Goal: Task Accomplishment & Management: Complete application form

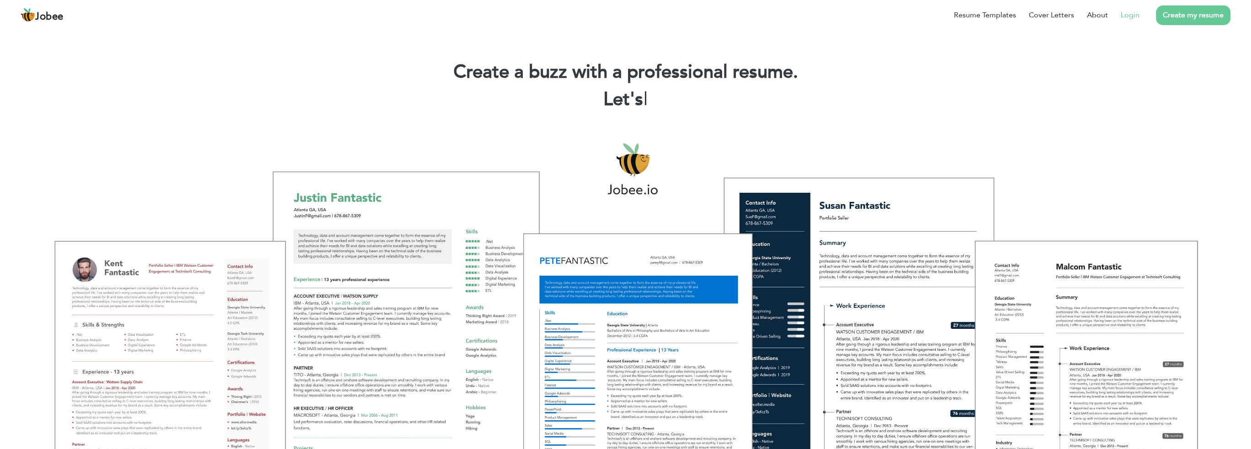
click at [1133, 23] on li "Login" at bounding box center [1124, 15] width 32 height 24
click at [1133, 17] on link "Login" at bounding box center [1129, 15] width 19 height 11
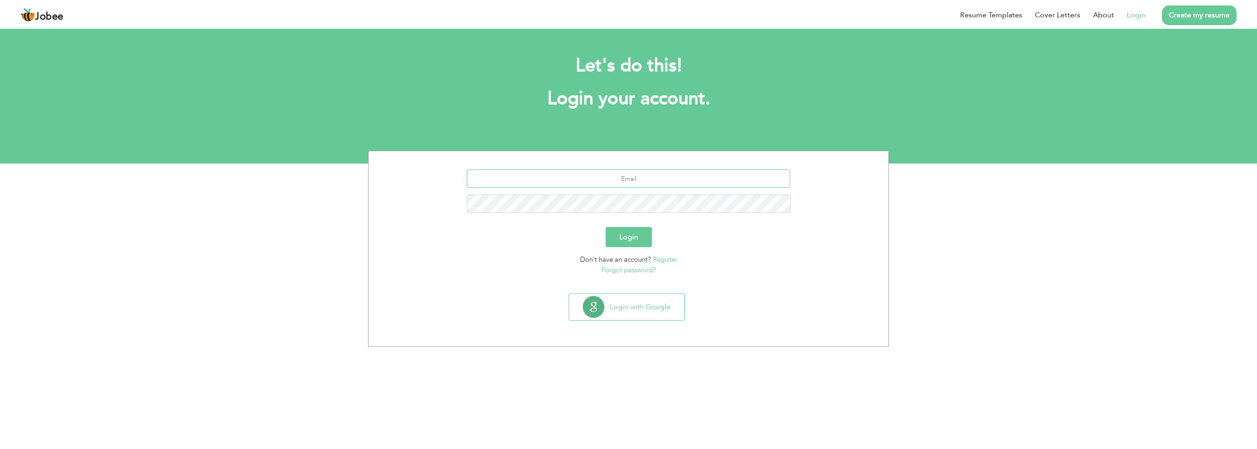
click at [626, 173] on input "text" at bounding box center [629, 179] width 324 height 18
type input "saithfaran@gmail.com"
click at [606, 227] on button "Login" at bounding box center [629, 237] width 46 height 20
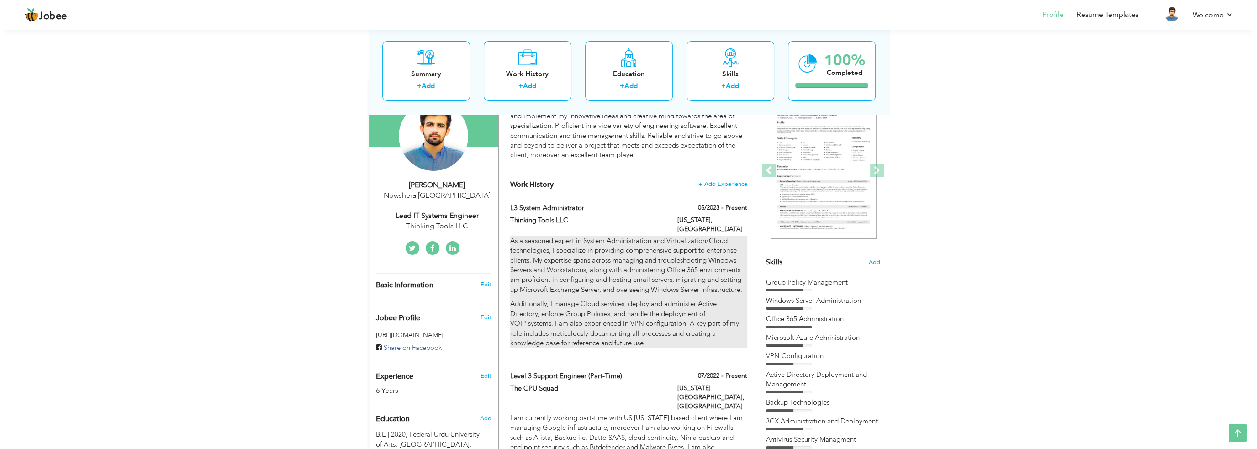
scroll to position [76, 0]
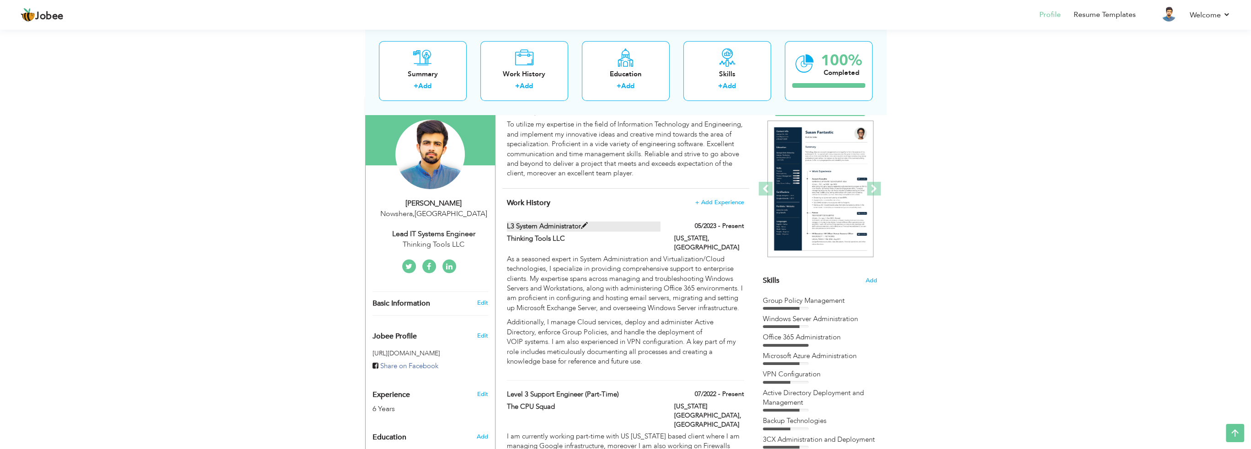
click at [583, 225] on span at bounding box center [584, 226] width 7 height 7
type input "L3 System Administrator"
type input "Thinking Tools LLC"
type input "05/2023"
type input "[GEOGRAPHIC_DATA]"
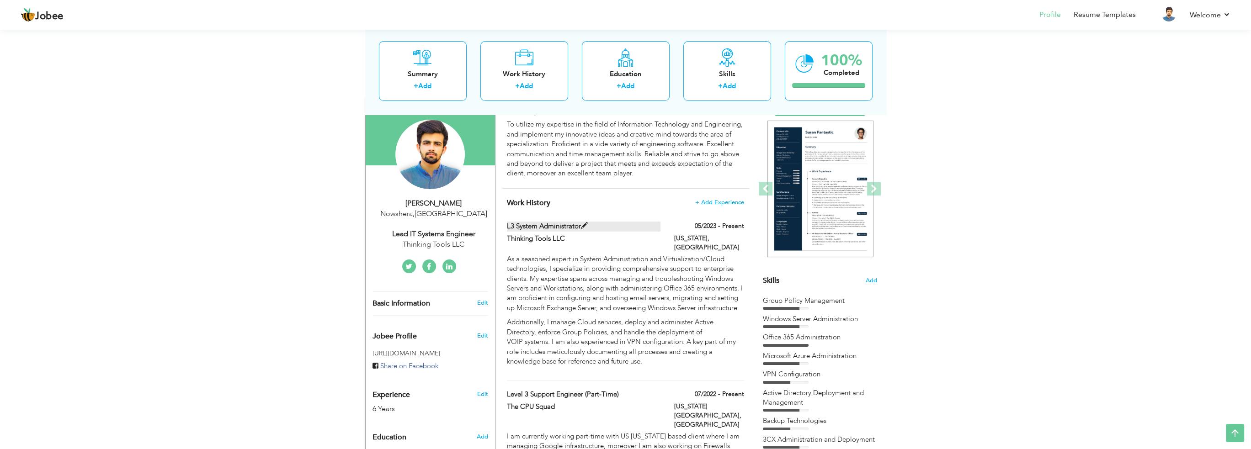
type input "[US_STATE]"
checkbox input "true"
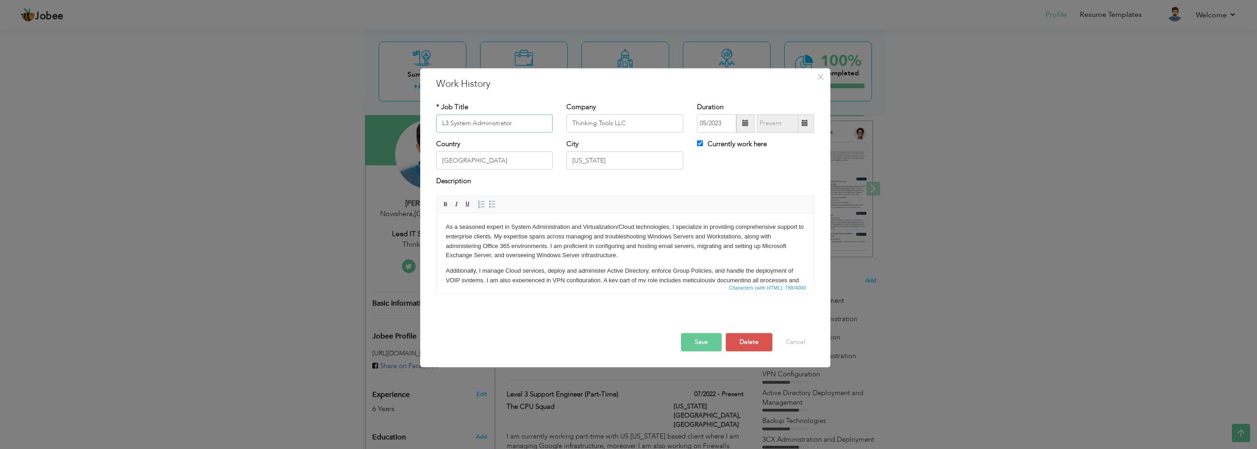
click at [451, 127] on input "L3 System Administrator" at bounding box center [494, 123] width 117 height 18
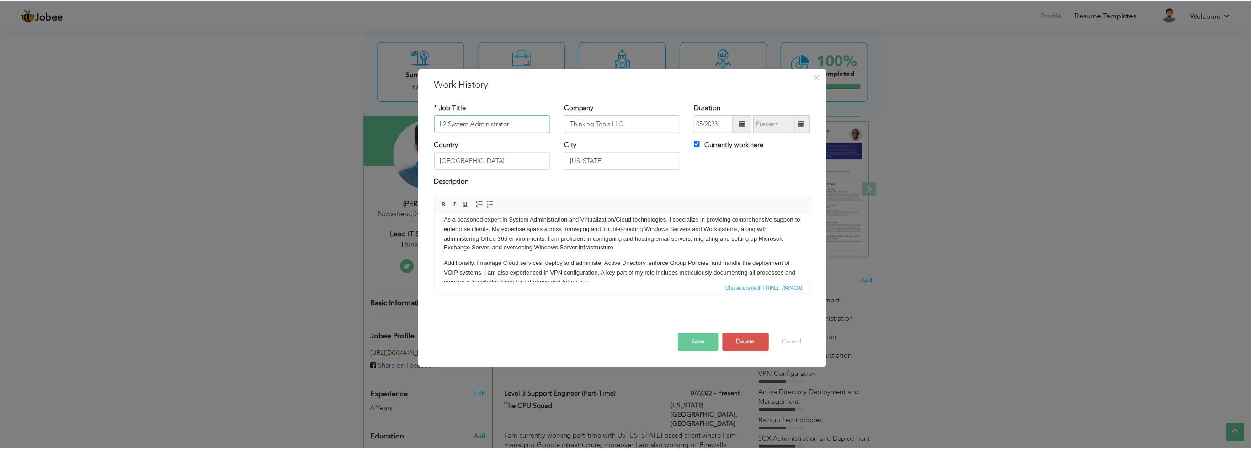
scroll to position [0, 0]
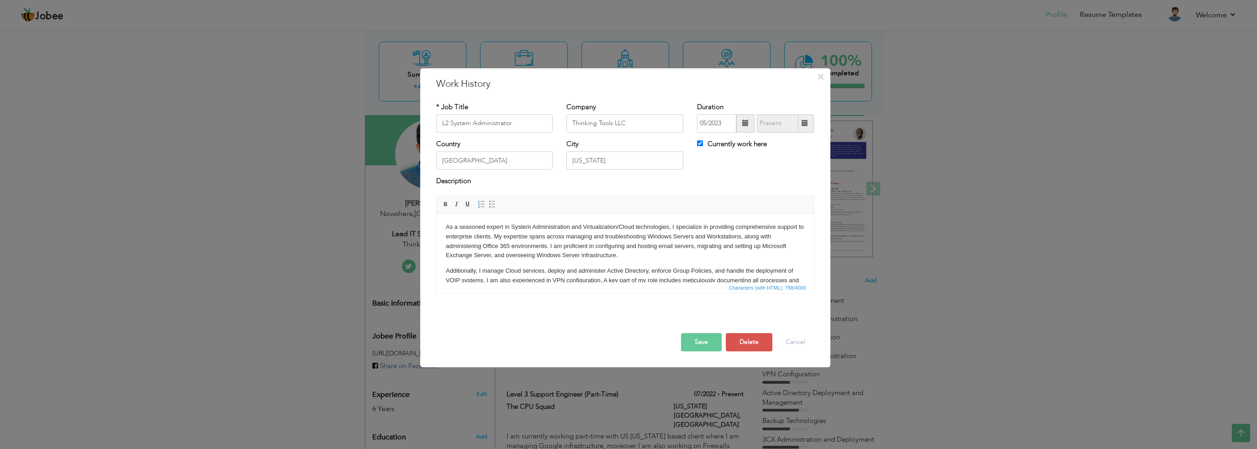
click at [700, 340] on button "Save" at bounding box center [701, 342] width 41 height 18
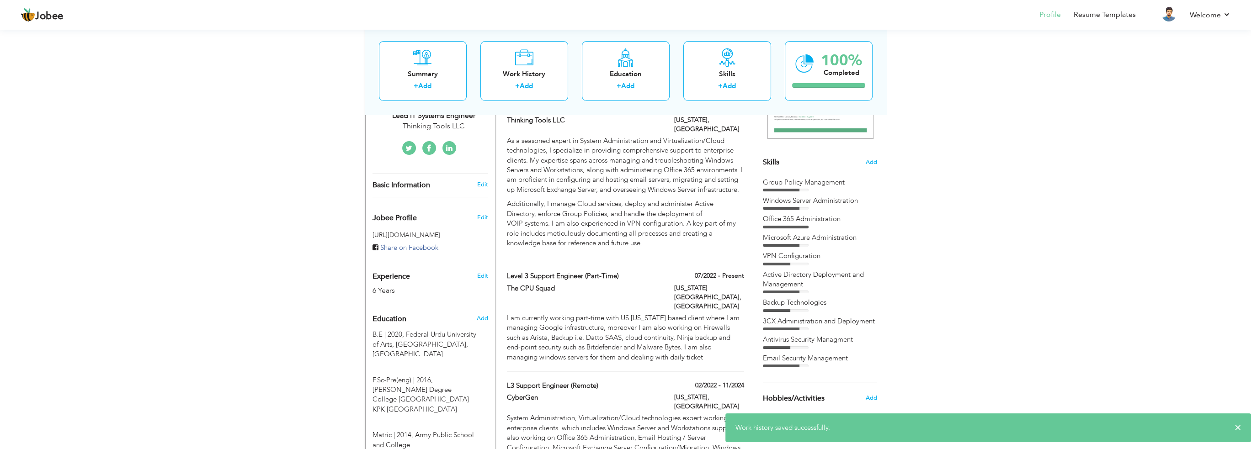
scroll to position [228, 0]
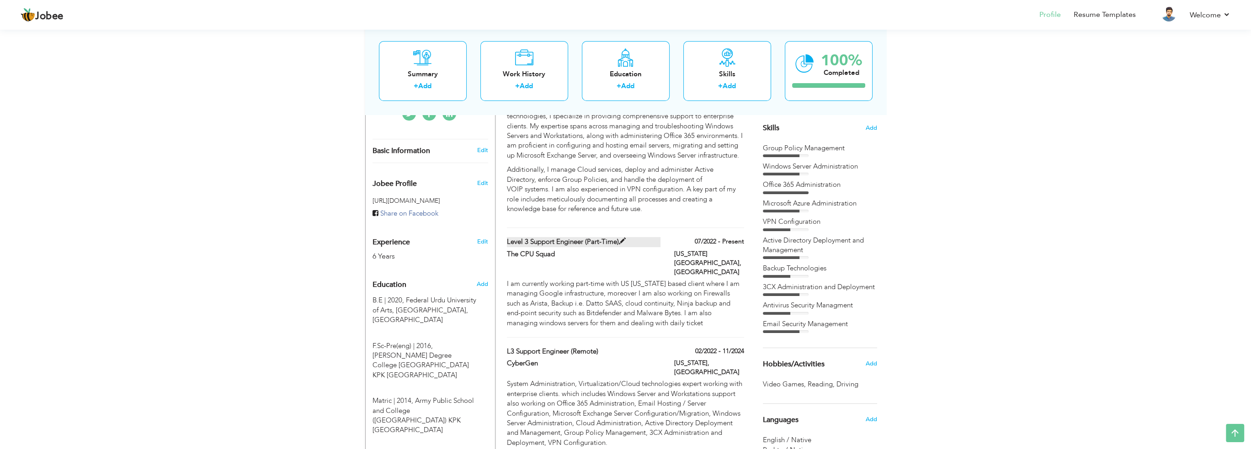
click at [620, 241] on span at bounding box center [622, 241] width 7 height 7
type input "Level 3 Support Engineer (Part-Time)"
type input "The CPU Squad"
type input "07/2022"
type input "Florida USA"
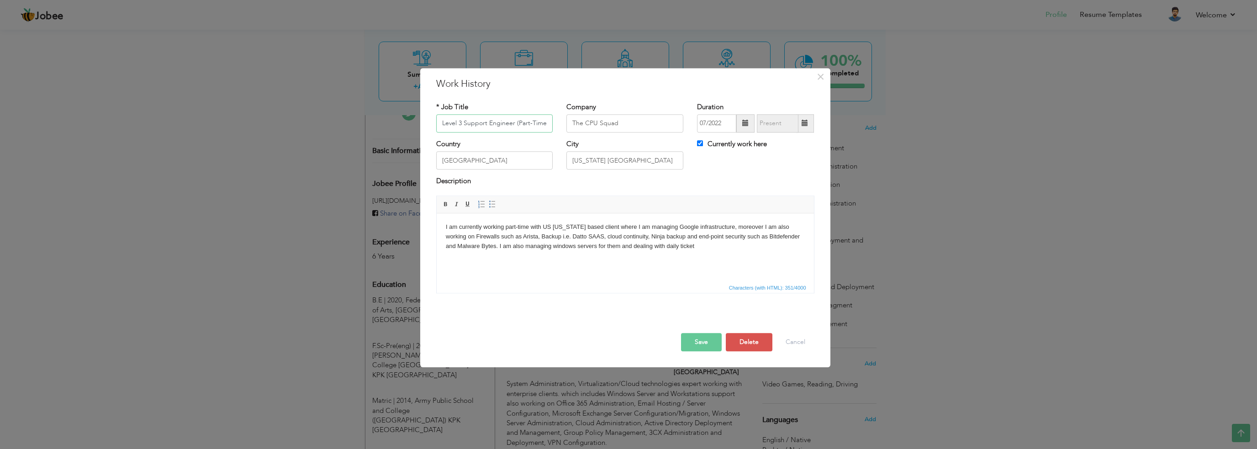
click at [461, 118] on input "Level 3 Support Engineer (Part-Time)" at bounding box center [494, 123] width 117 height 18
type input "Level 2 Support Engineer (Part-Time)"
click at [706, 340] on button "Save" at bounding box center [701, 342] width 41 height 18
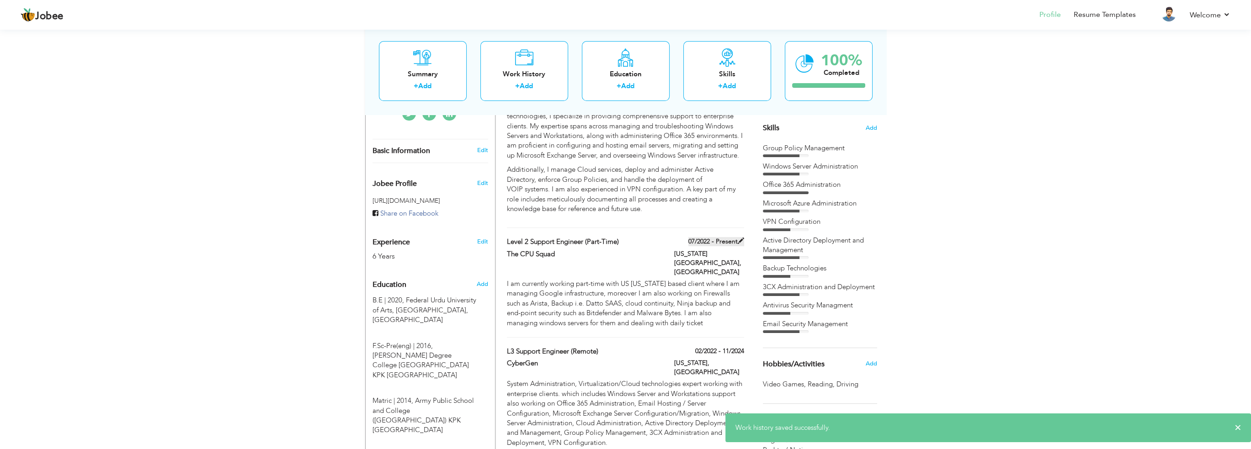
click at [740, 238] on span at bounding box center [740, 241] width 6 height 6
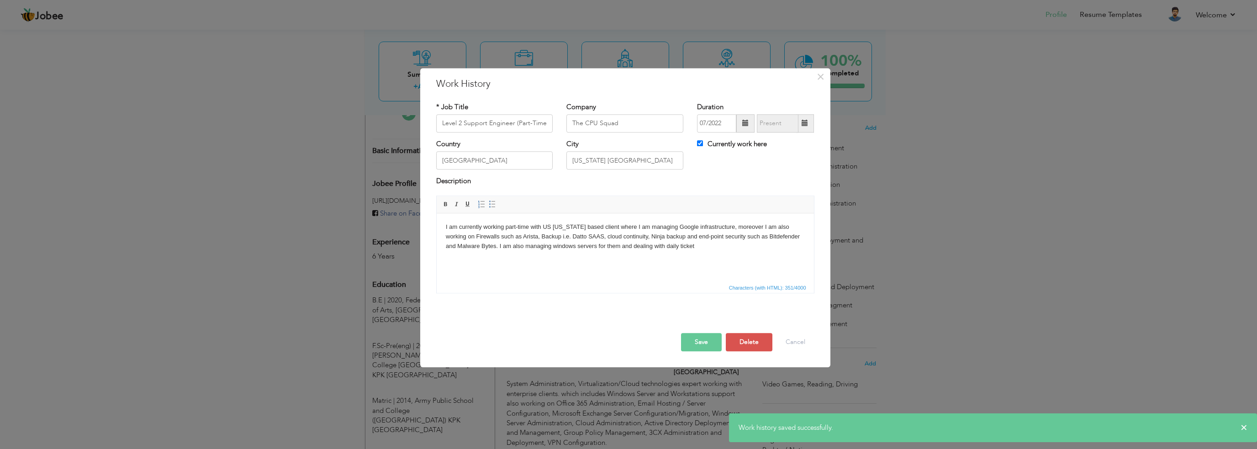
click at [757, 148] on label "Currently work here" at bounding box center [732, 144] width 70 height 10
click at [703, 146] on input "Currently work here" at bounding box center [700, 143] width 6 height 6
checkbox input "false"
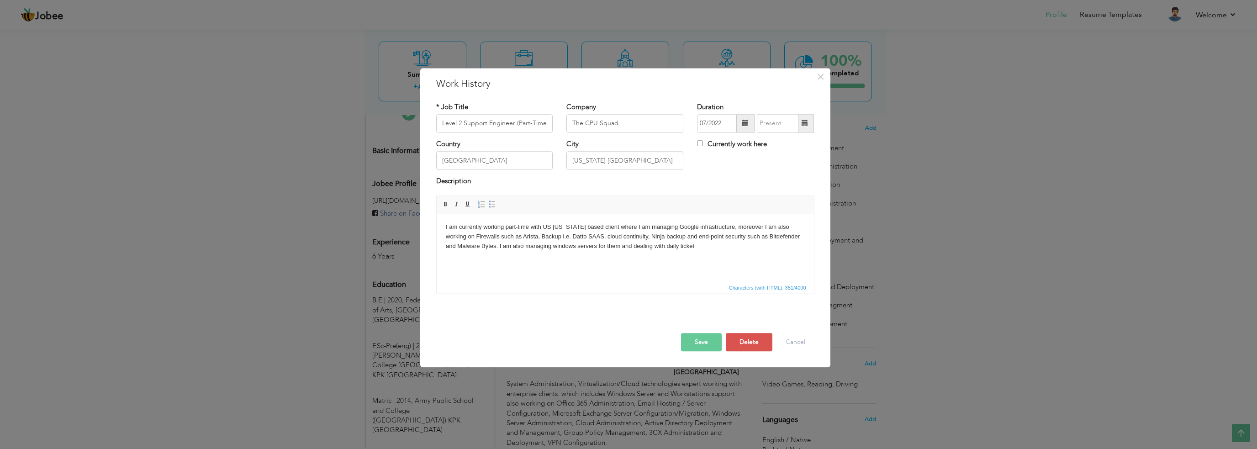
click at [807, 127] on span at bounding box center [805, 123] width 6 height 6
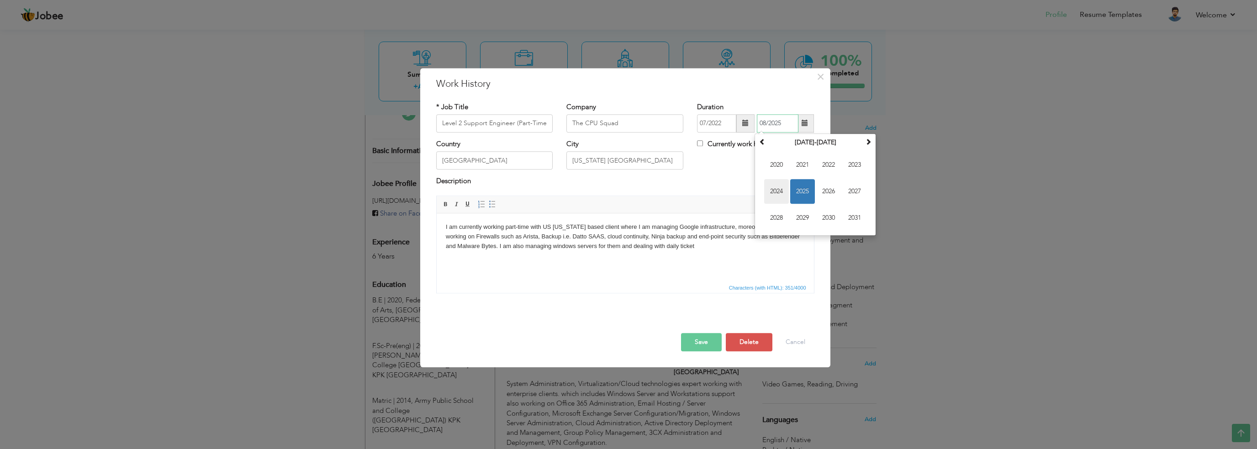
click at [779, 188] on span "2024" at bounding box center [776, 191] width 25 height 25
click at [849, 219] on span "Dec" at bounding box center [855, 218] width 25 height 25
type input "12/2024"
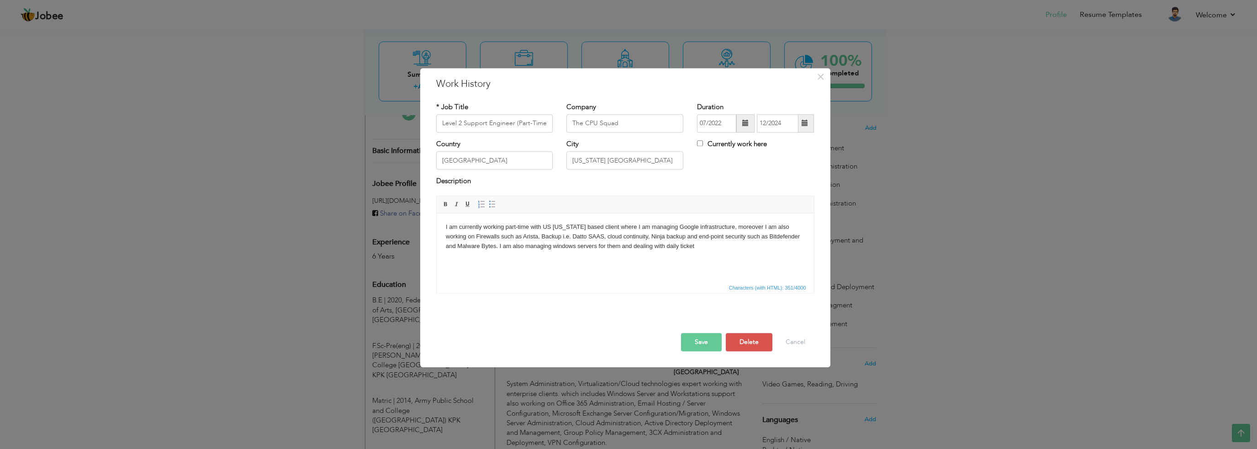
click at [712, 338] on button "Save" at bounding box center [701, 342] width 41 height 18
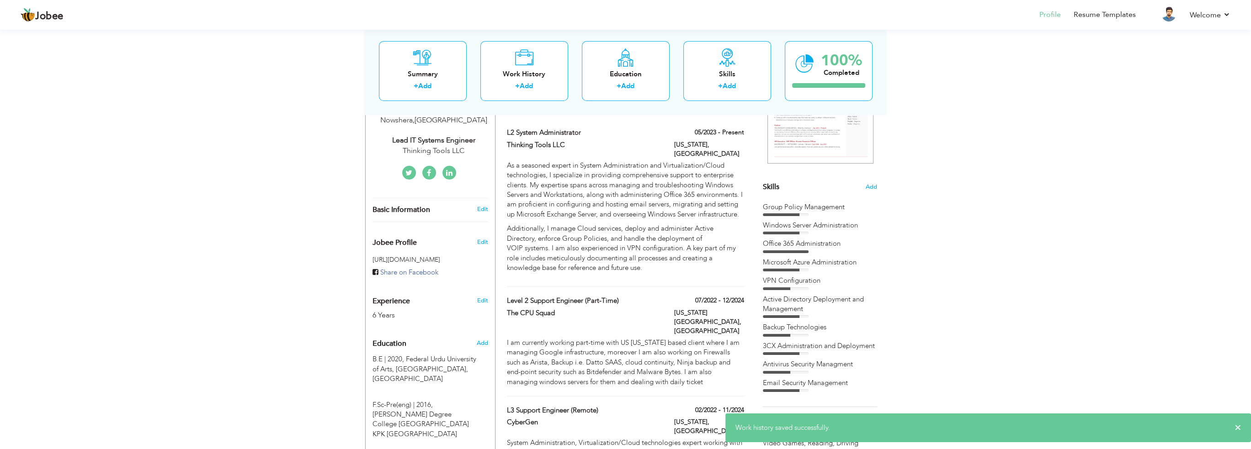
scroll to position [152, 0]
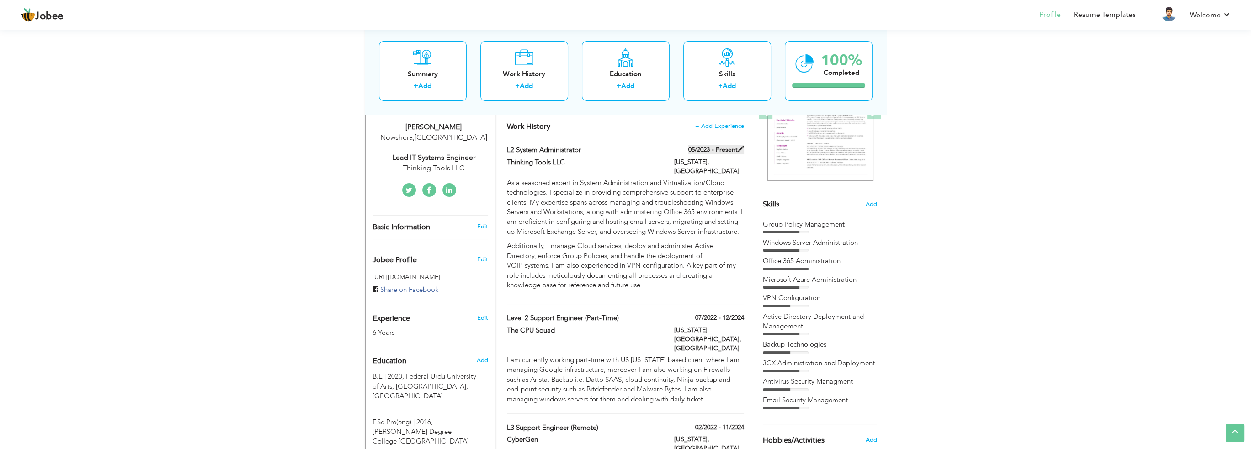
click at [740, 146] on span at bounding box center [740, 149] width 6 height 6
type input "L2 System Administrator"
type input "Thinking Tools LLC"
type input "05/2023"
type input "[US_STATE]"
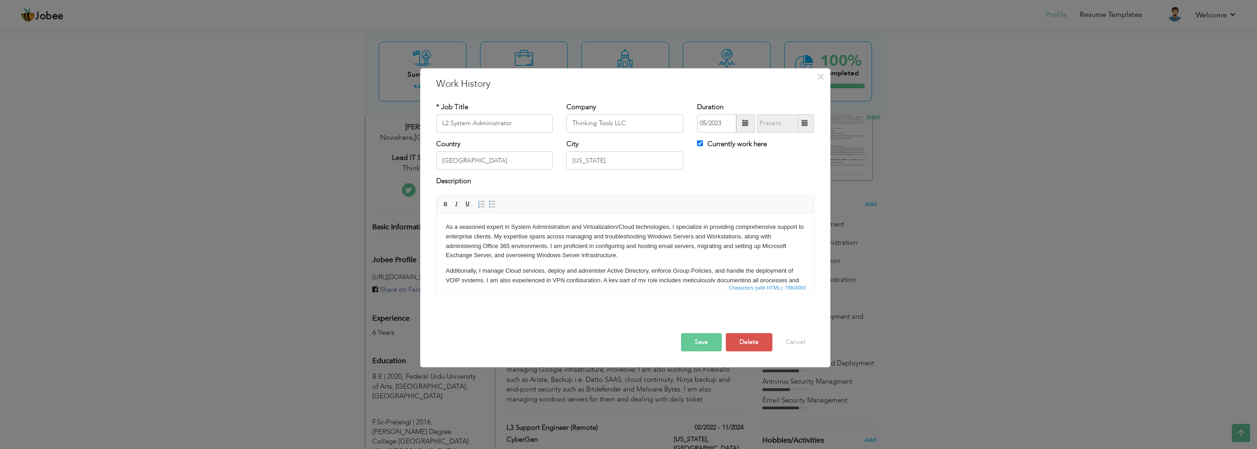
click at [743, 140] on label "Currently work here" at bounding box center [732, 144] width 70 height 10
click at [703, 140] on input "Currently work here" at bounding box center [700, 143] width 6 height 6
checkbox input "false"
drag, startPoint x: 790, startPoint y: 120, endPoint x: 796, endPoint y: 122, distance: 5.7
click at [790, 122] on input "text" at bounding box center [778, 123] width 42 height 18
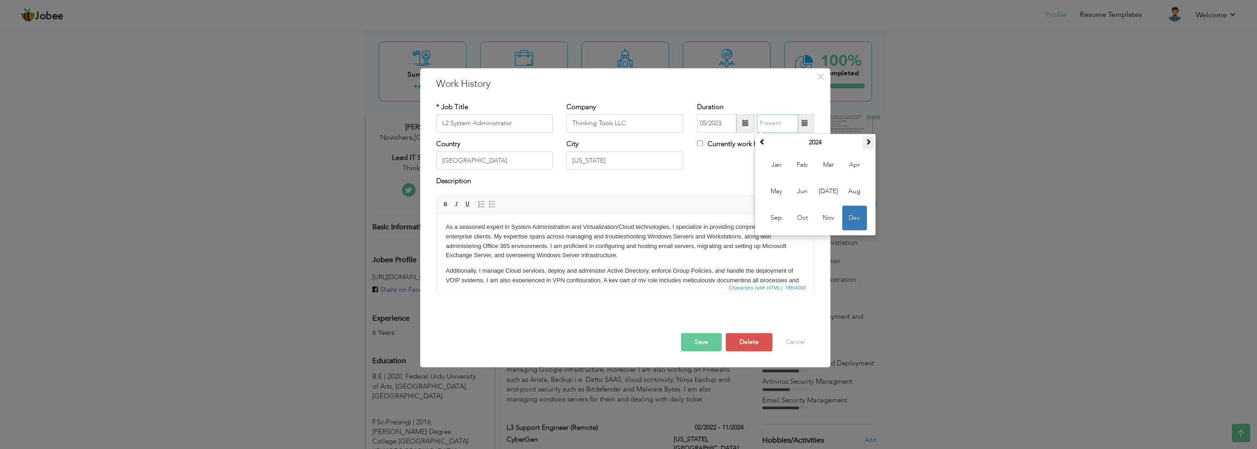
click at [868, 139] on span at bounding box center [868, 141] width 6 height 6
click at [824, 197] on span "[DATE]" at bounding box center [829, 191] width 25 height 25
type input "07/2025"
click at [707, 337] on button "Save" at bounding box center [701, 342] width 41 height 18
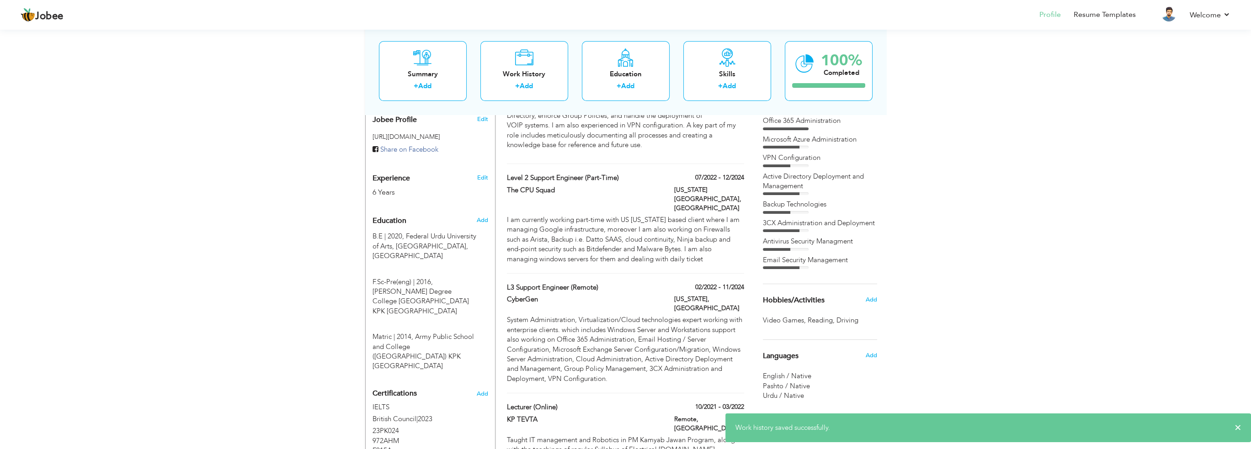
scroll to position [304, 0]
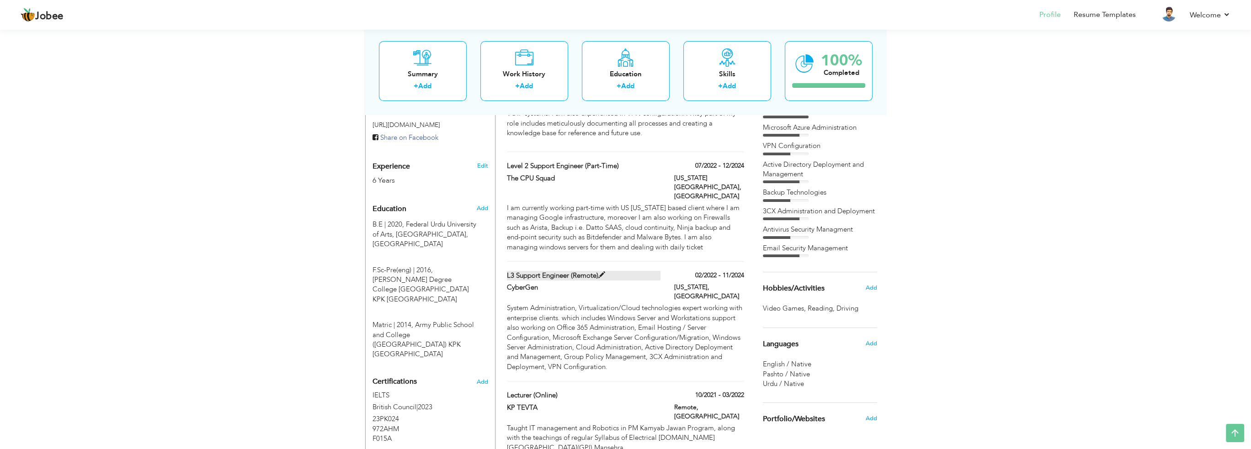
click at [599, 272] on span at bounding box center [601, 275] width 7 height 7
type input "L3 Support Engineer (Remote)"
type input "CyberGen"
type input "02/2022"
type input "11/2024"
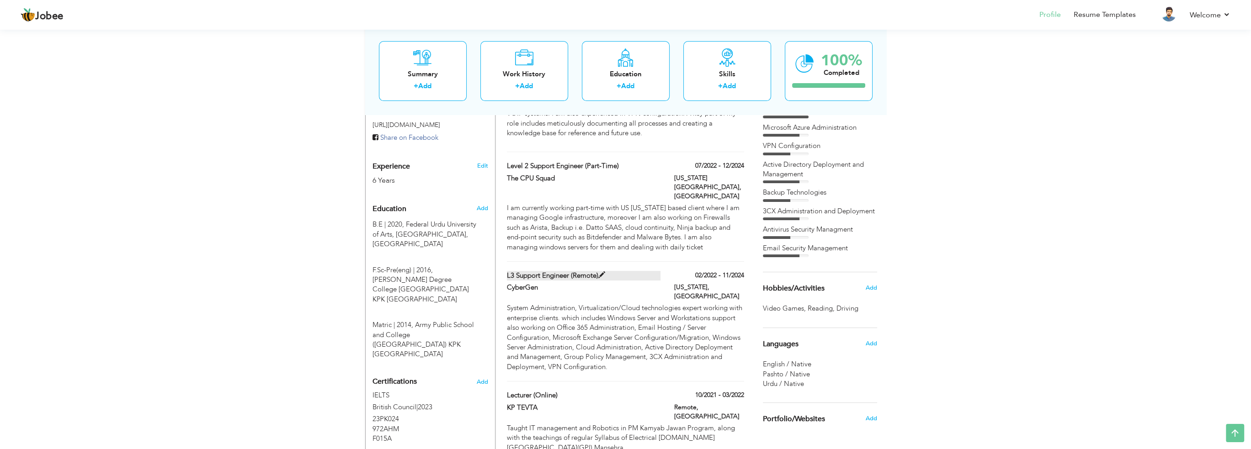
type input "[GEOGRAPHIC_DATA]"
type input "Florida"
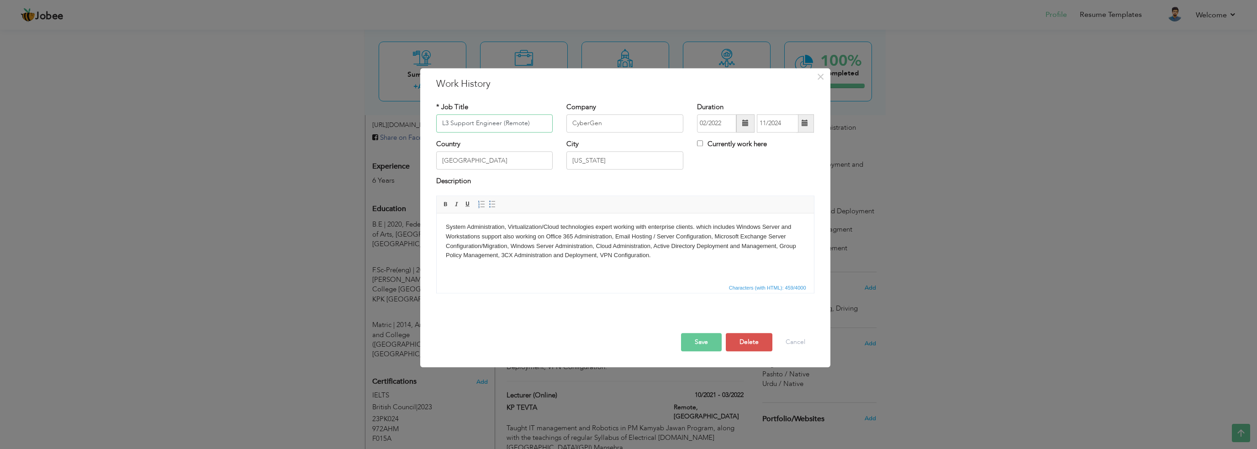
click at [447, 122] on input "L3 Support Engineer (Remote)" at bounding box center [494, 123] width 117 height 18
type input "L2 Support Engineer (Remote)"
click at [698, 349] on button "Save" at bounding box center [701, 342] width 41 height 18
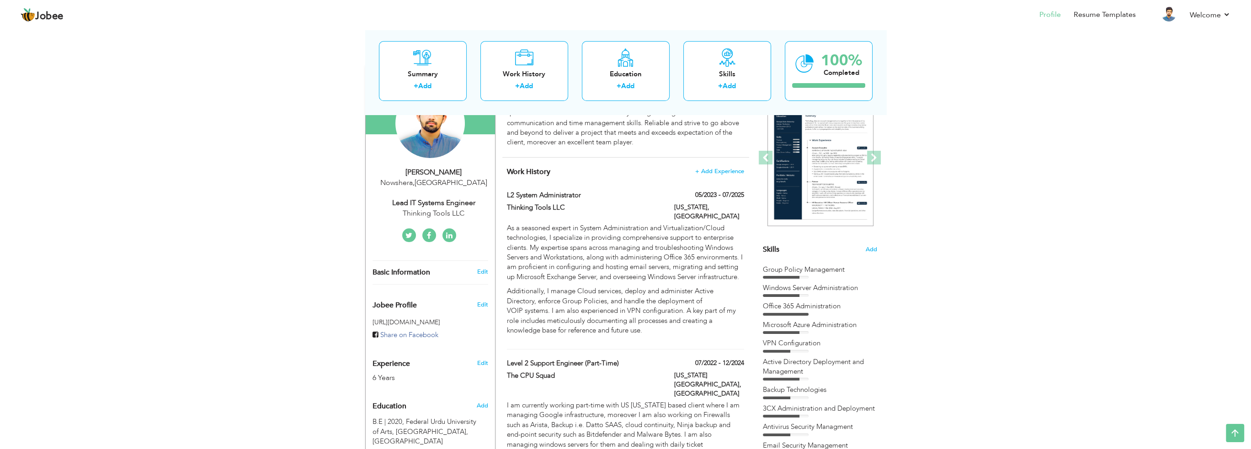
scroll to position [28, 0]
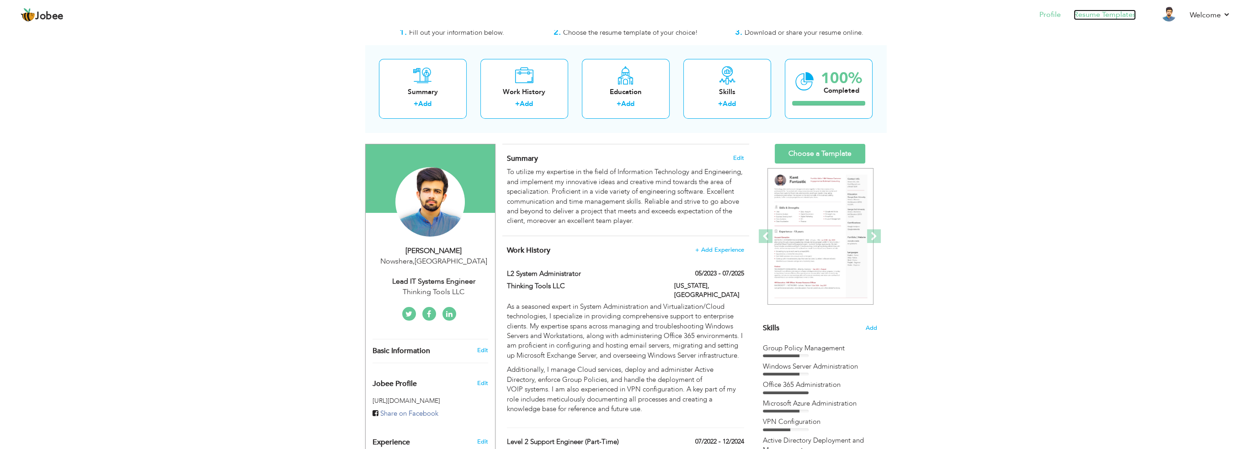
click at [1109, 11] on link "Resume Templates" at bounding box center [1104, 15] width 62 height 11
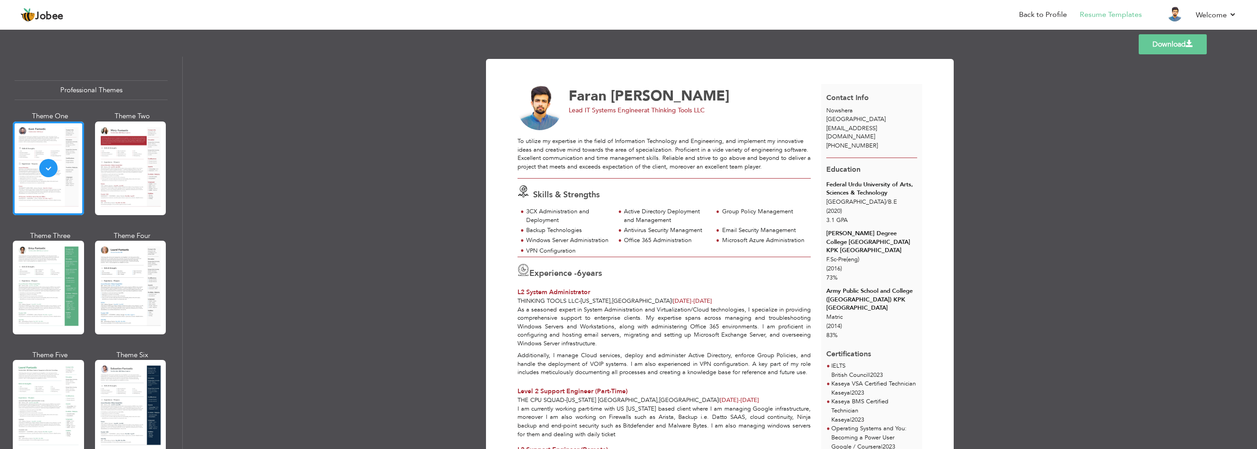
click at [1164, 44] on link "Download" at bounding box center [1173, 44] width 68 height 20
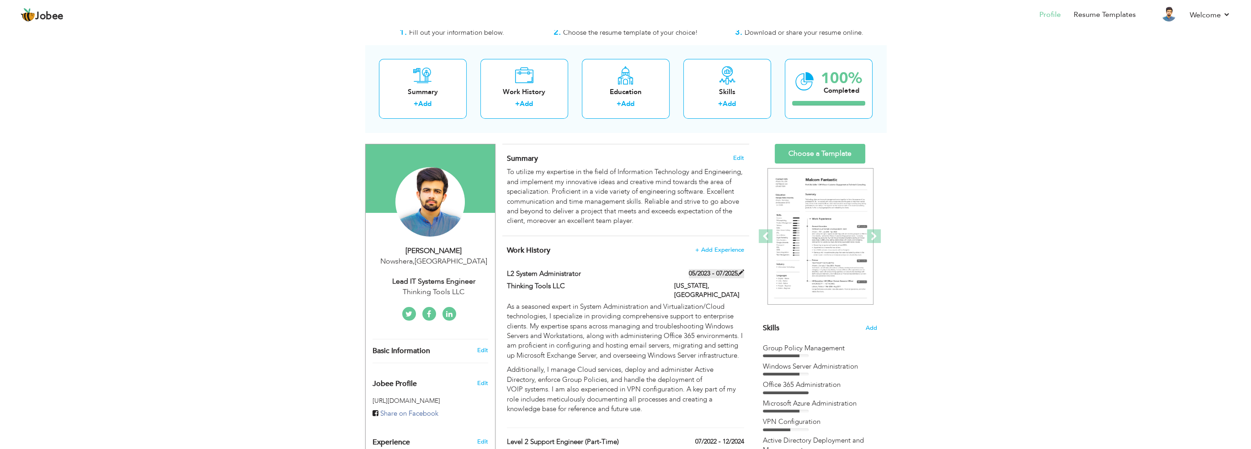
click at [739, 270] on span at bounding box center [740, 273] width 6 height 6
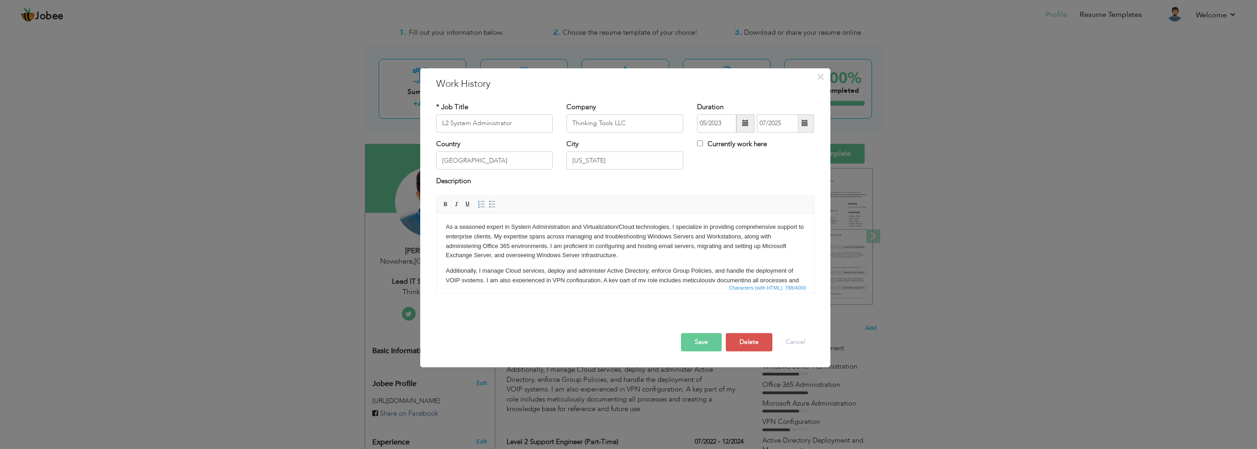
click at [748, 143] on label "Currently work here" at bounding box center [732, 144] width 70 height 10
click at [703, 143] on input "Currently work here" at bounding box center [700, 143] width 6 height 6
checkbox input "true"
click at [705, 336] on button "Save" at bounding box center [701, 342] width 41 height 18
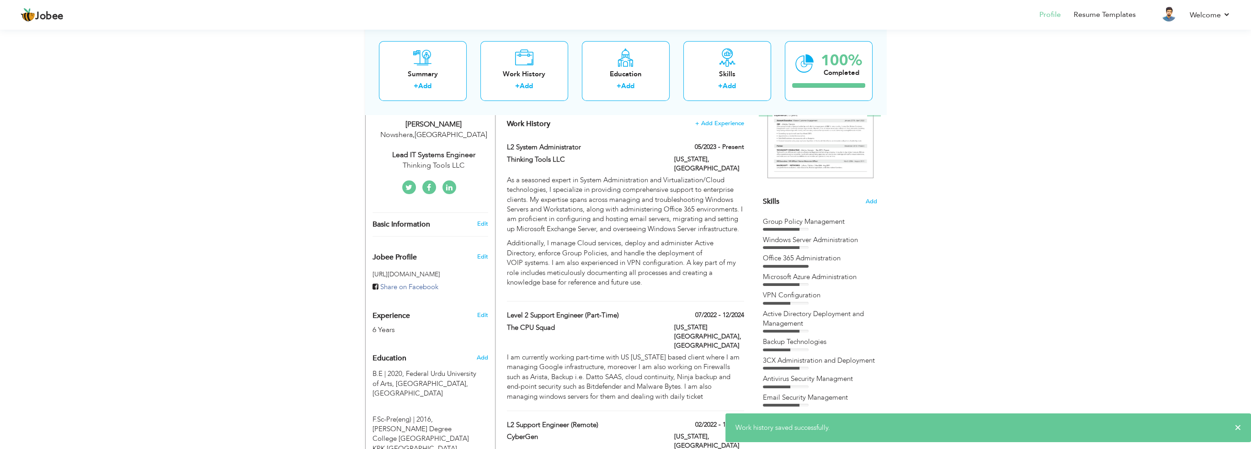
scroll to position [181, 0]
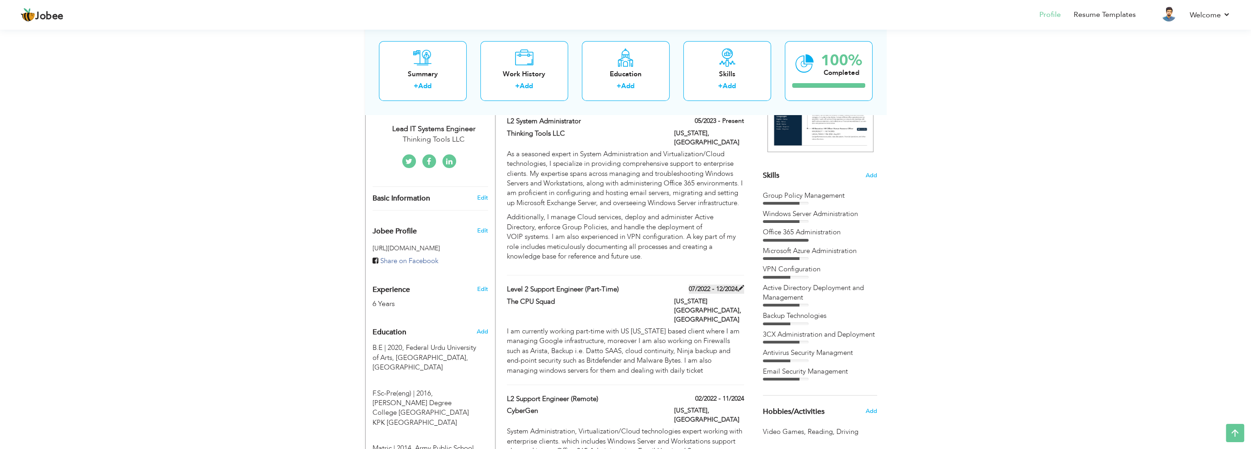
click at [739, 289] on span at bounding box center [740, 288] width 6 height 6
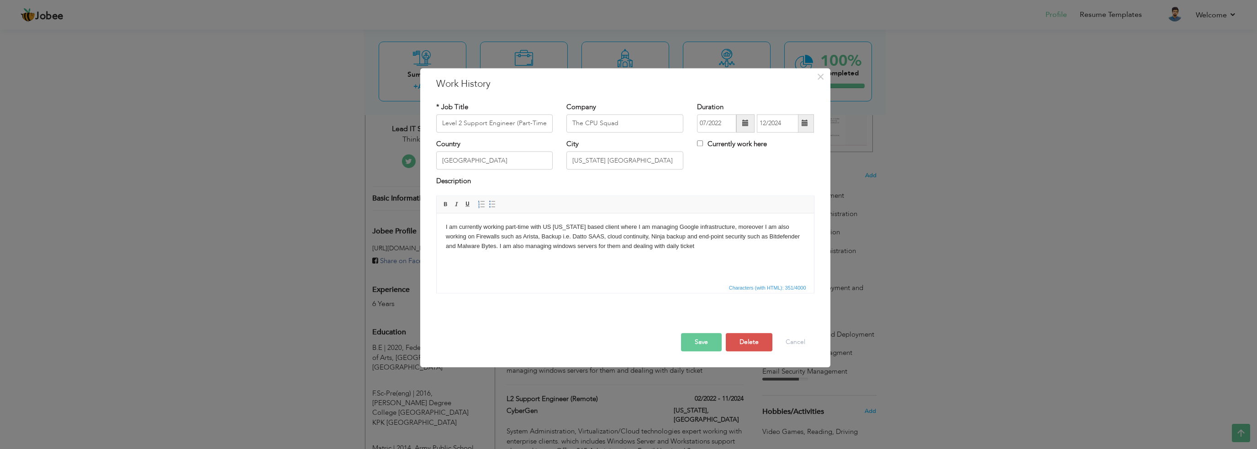
click at [729, 145] on label "Currently work here" at bounding box center [732, 144] width 70 height 10
click at [703, 145] on input "Currently work here" at bounding box center [700, 143] width 6 height 6
checkbox input "true"
click at [700, 344] on button "Save" at bounding box center [701, 342] width 41 height 18
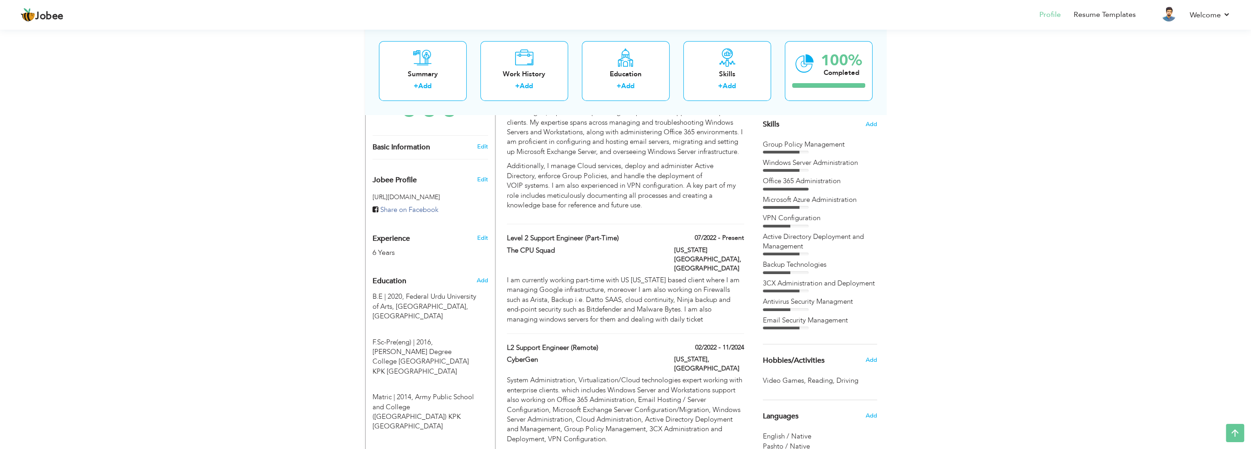
scroll to position [257, 0]
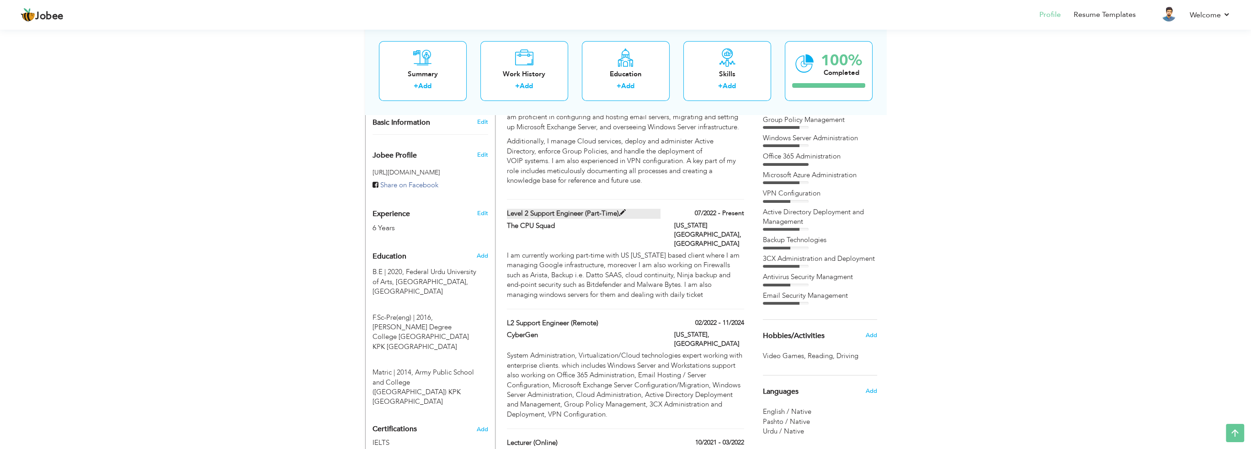
click at [625, 211] on span at bounding box center [622, 213] width 7 height 7
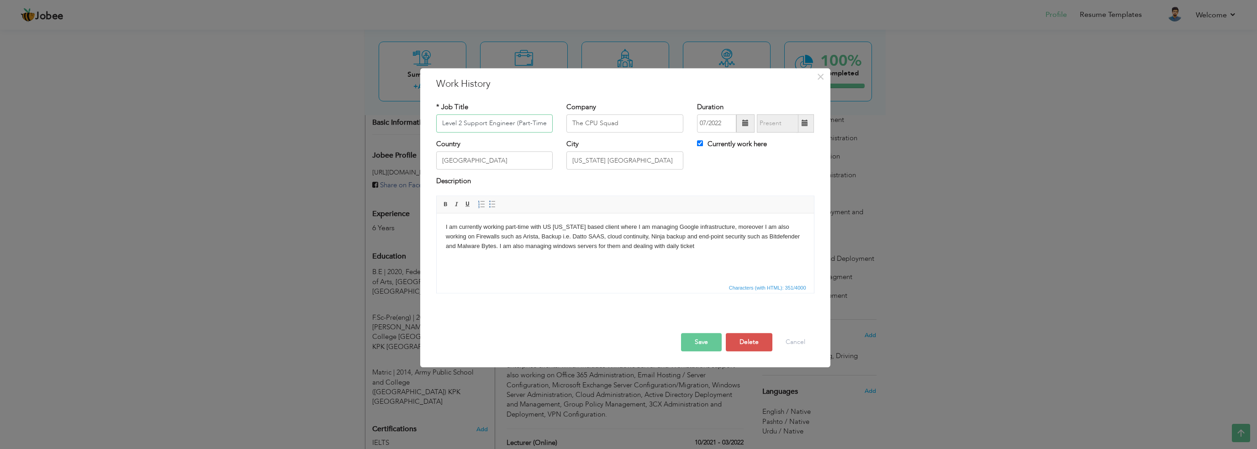
click at [462, 123] on input "Level 2 Support Engineer (Part-Time)" at bounding box center [494, 123] width 117 height 18
click at [698, 336] on button "Save" at bounding box center [701, 342] width 41 height 18
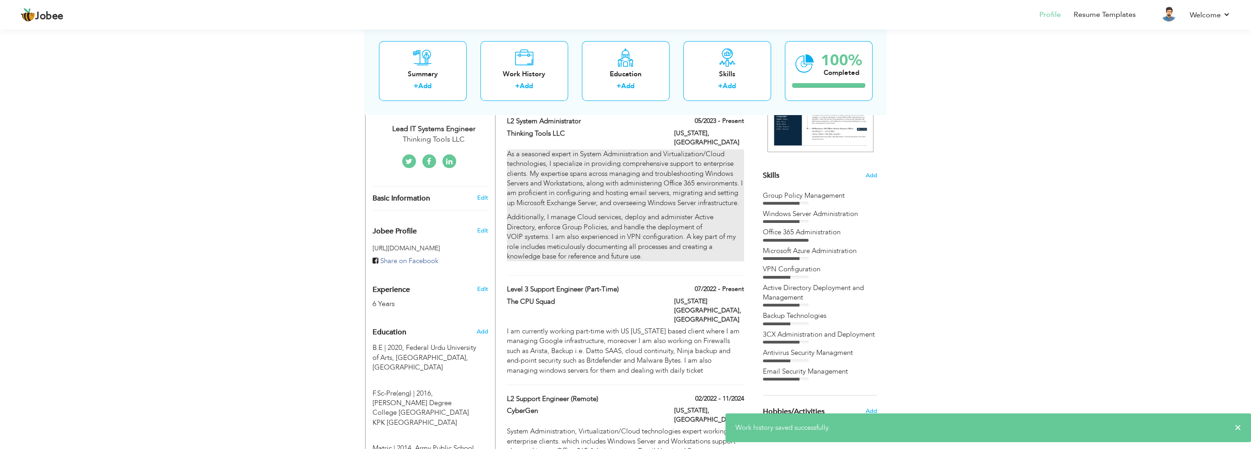
scroll to position [104, 0]
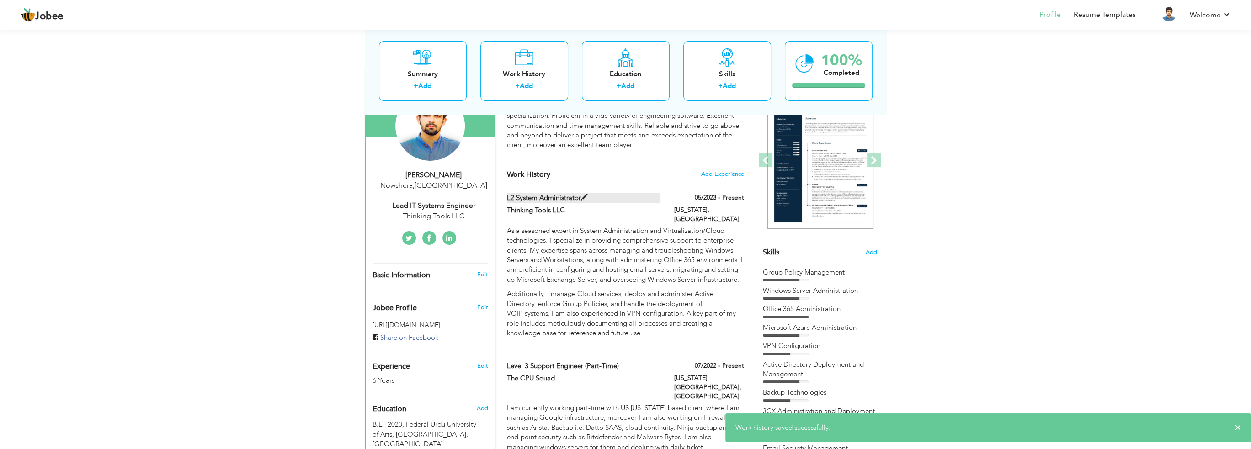
click at [585, 195] on span at bounding box center [584, 197] width 7 height 7
type input "L2 System Administrator"
type input "Thinking Tools LLC"
type input "05/2023"
type input "[US_STATE]"
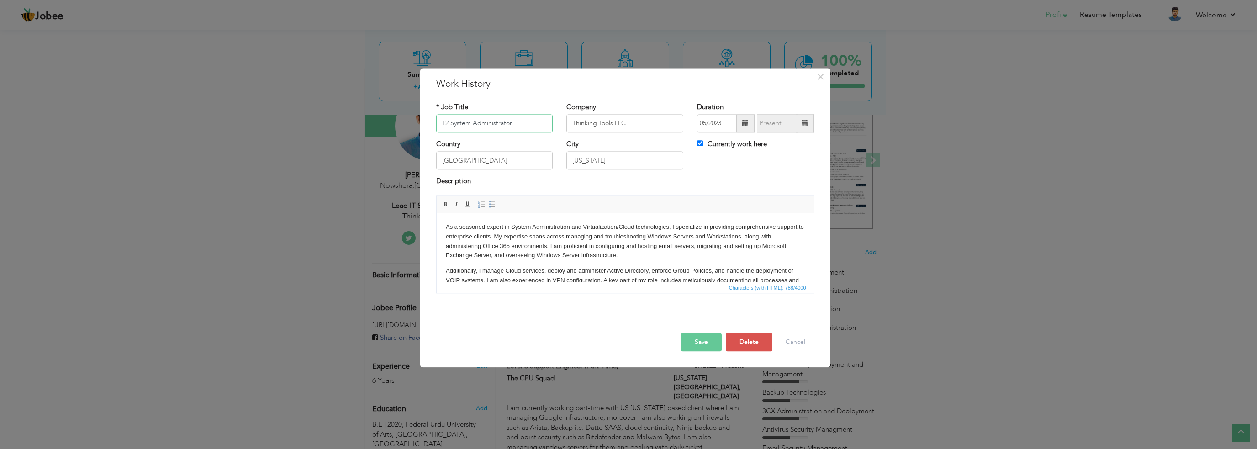
click at [449, 121] on input "L2 System Administrator" at bounding box center [494, 123] width 117 height 18
type input "L3 System Administrator"
click at [693, 341] on button "Save" at bounding box center [701, 342] width 41 height 18
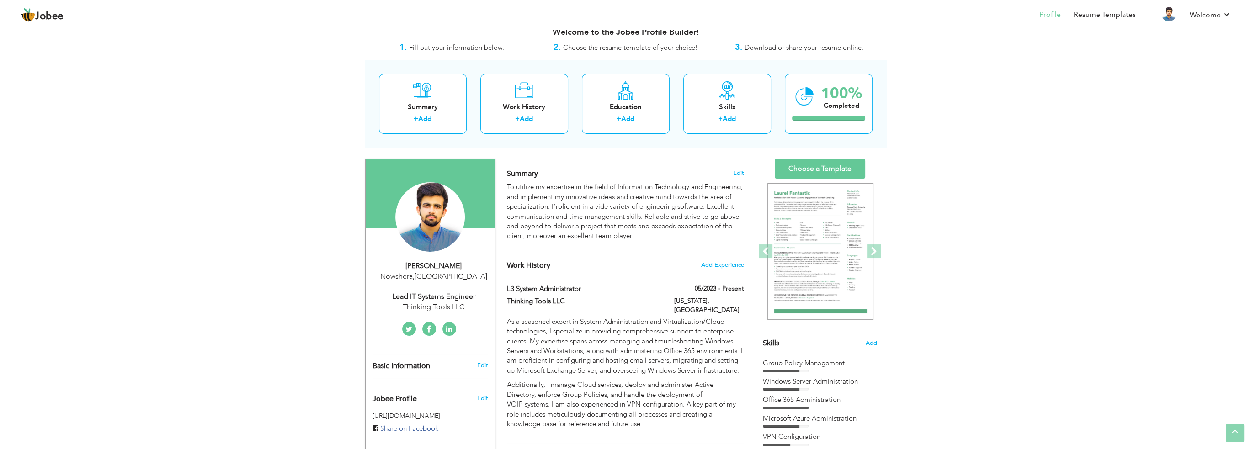
scroll to position [0, 0]
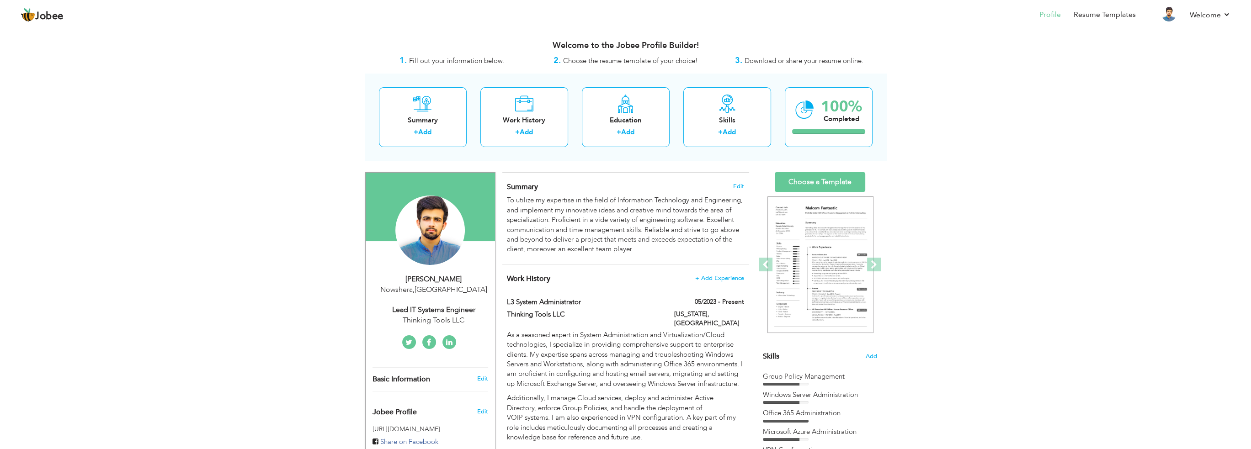
click at [442, 307] on div "Lead IT Systems Engineer" at bounding box center [433, 310] width 122 height 11
type input "Faran"
type input "Ahmad"
type input "+923369013074"
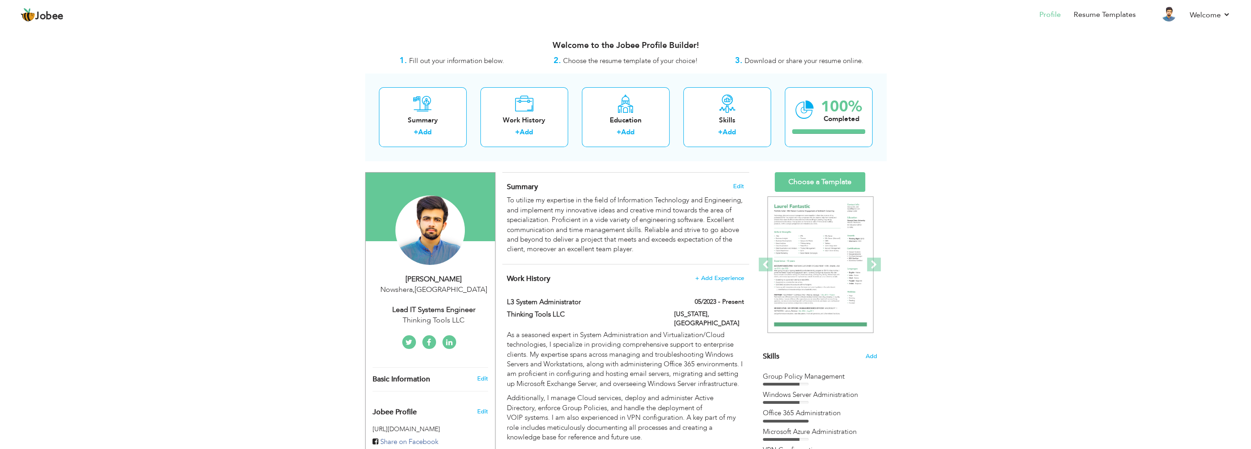
select select "number:166"
type input "Nowshera"
select select "number:8"
type input "Thinking Tools LLC"
type input "Lead IT Systems Engineer"
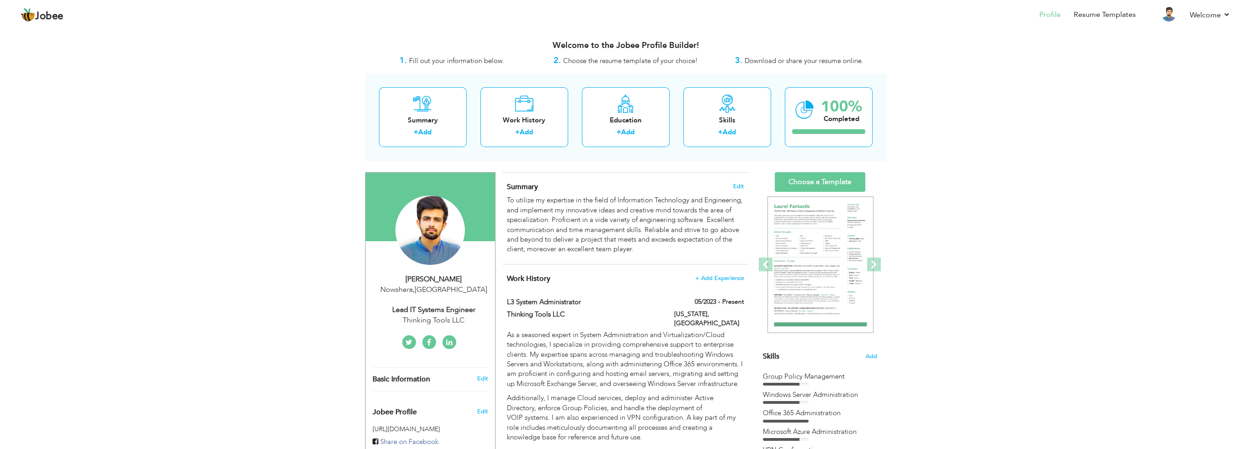
type input "https://www.linkedin.com/in/faran-ahmad-1865871b3/"
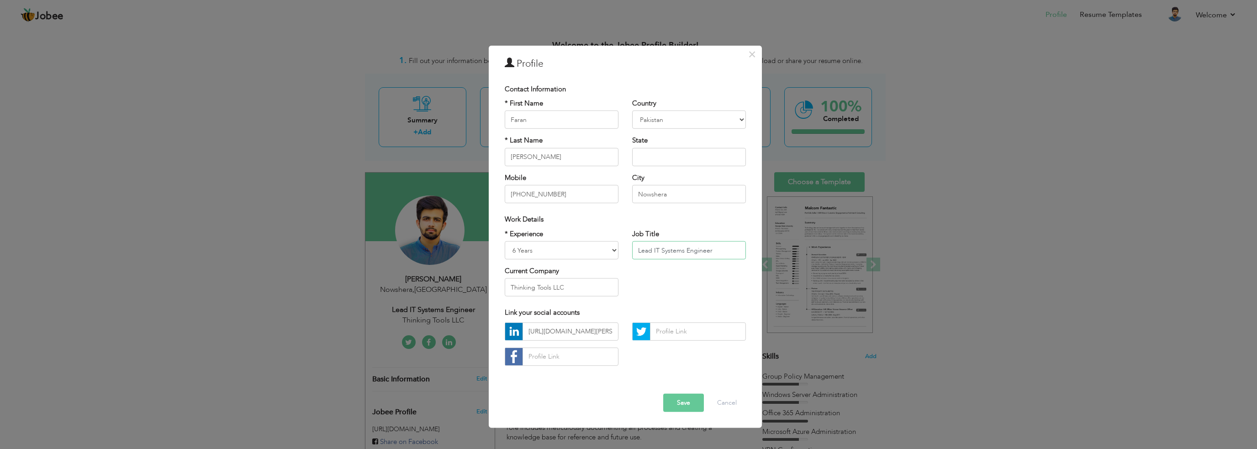
click at [651, 253] on input "Lead IT Systems Engineer" at bounding box center [689, 250] width 114 height 18
type input "IT Systems Engineer"
click at [698, 401] on button "Save" at bounding box center [683, 403] width 41 height 18
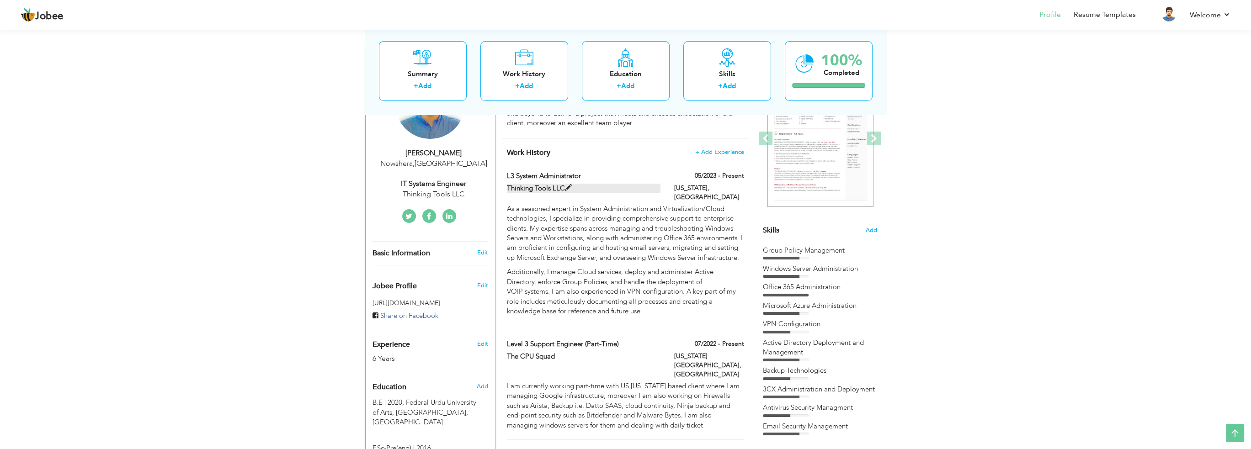
scroll to position [28, 0]
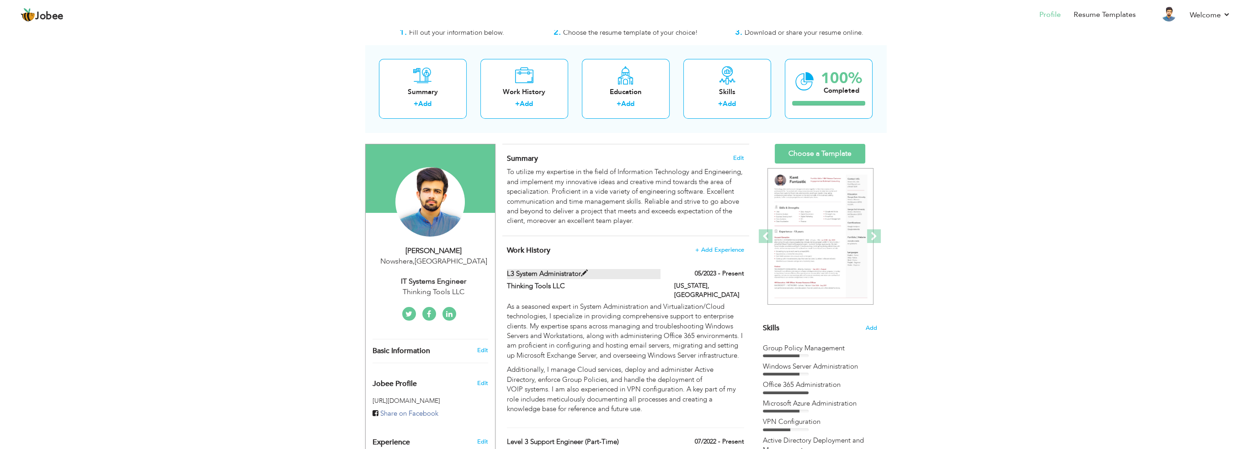
click at [585, 274] on span at bounding box center [584, 273] width 7 height 7
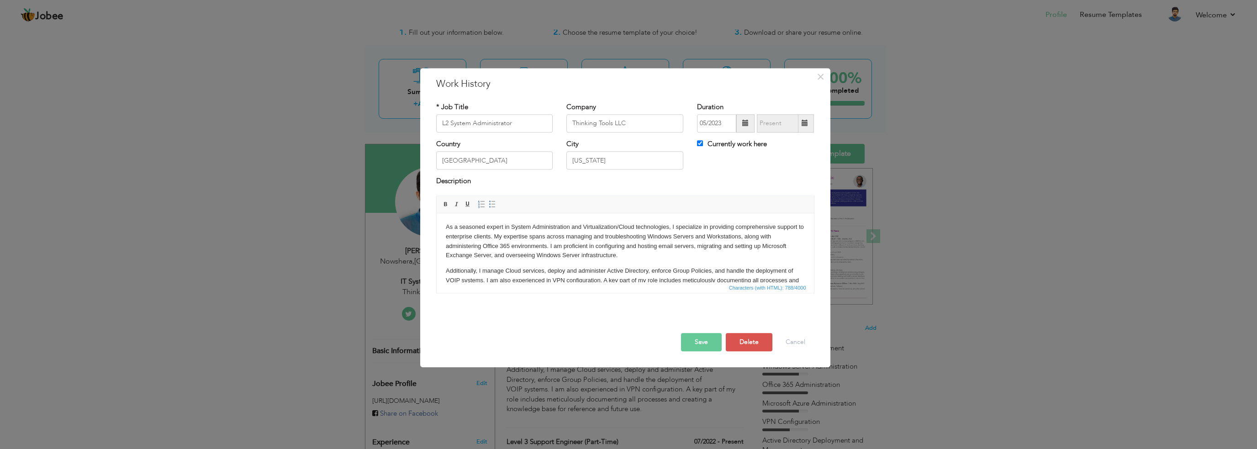
click at [708, 342] on button "Save" at bounding box center [701, 342] width 41 height 18
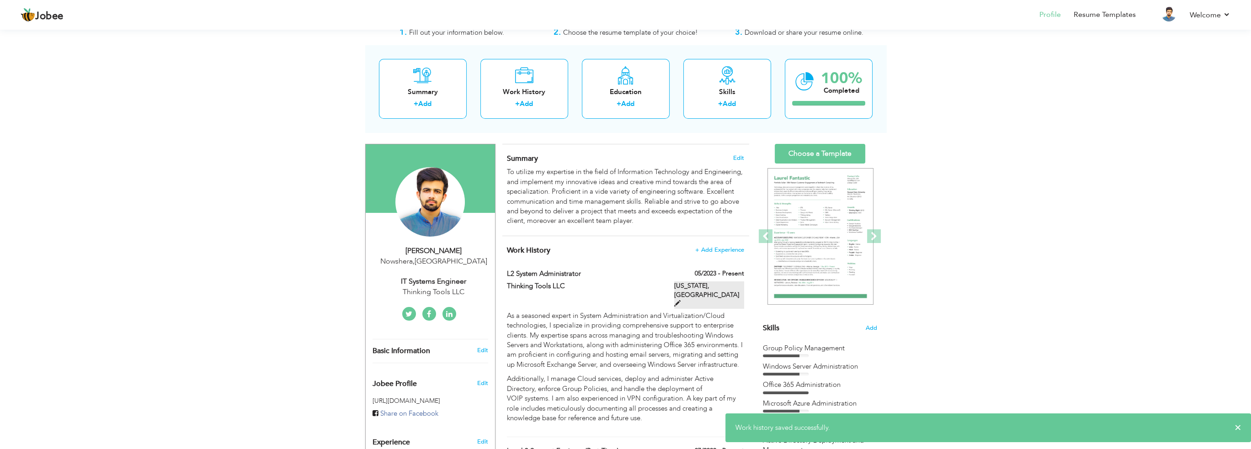
scroll to position [104, 0]
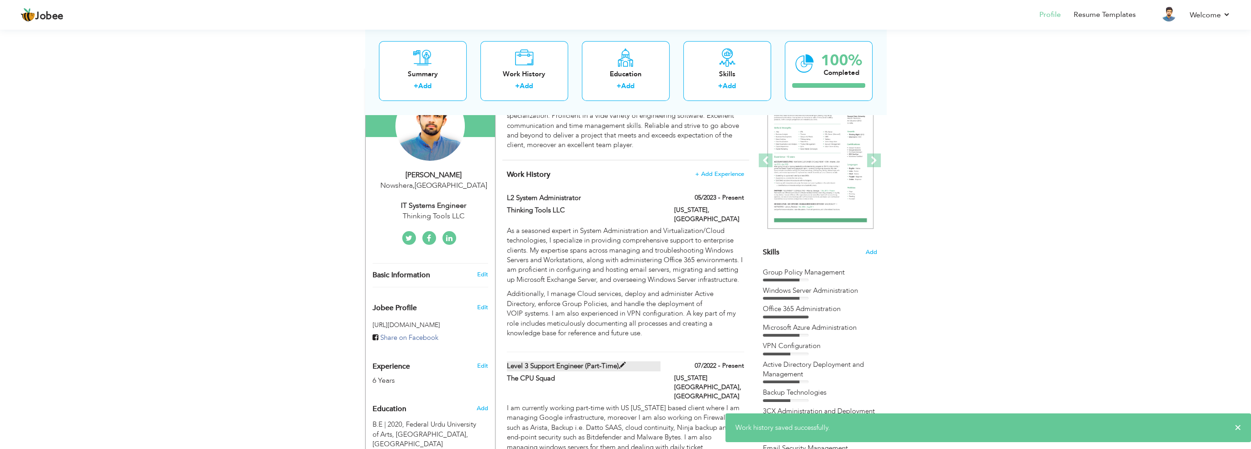
click at [619, 363] on span at bounding box center [622, 365] width 7 height 7
type input "Level 3 Support Engineer (Part-Time)"
type input "The CPU Squad"
type input "07/2022"
type input "Florida USA"
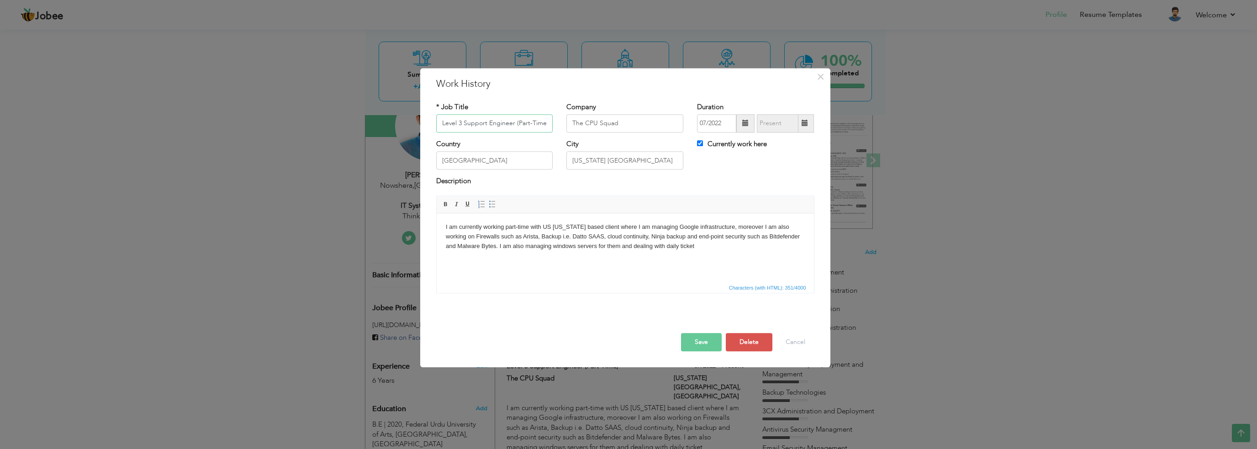
click at [464, 124] on input "Level 3 Support Engineer (Part-Time)" at bounding box center [494, 123] width 117 height 18
type input "Level 2 Support Engineer (Part-Time)"
click at [802, 121] on span at bounding box center [805, 123] width 6 height 6
click at [748, 144] on label "Currently work here" at bounding box center [732, 144] width 70 height 10
click at [703, 144] on input "Currently work here" at bounding box center [700, 143] width 6 height 6
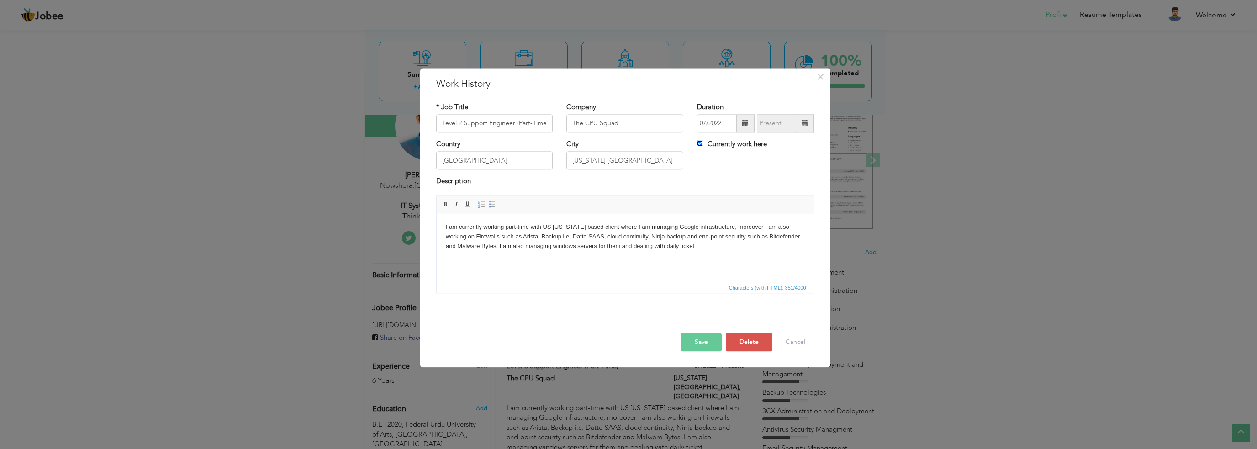
checkbox input "false"
click at [809, 124] on span at bounding box center [805, 123] width 18 height 18
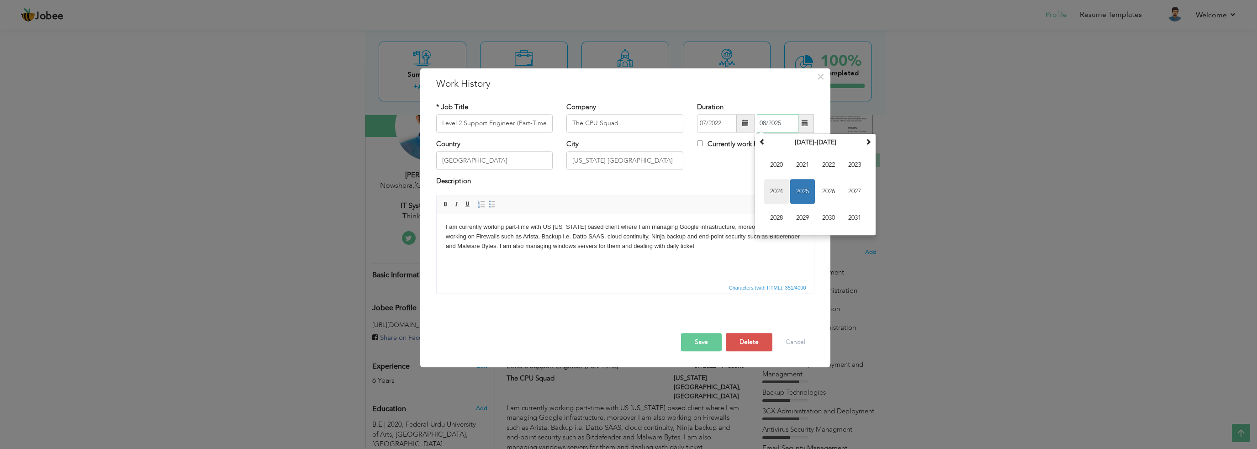
click at [782, 185] on span "2024" at bounding box center [776, 191] width 25 height 25
click at [854, 218] on span "Dec" at bounding box center [855, 218] width 25 height 25
type input "12/2024"
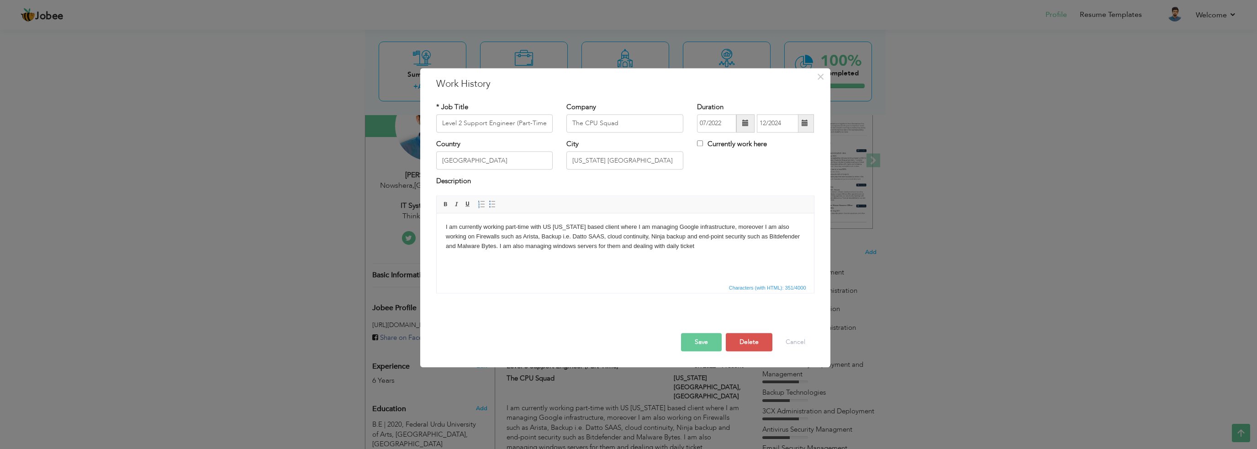
click at [711, 344] on button "Save" at bounding box center [701, 342] width 41 height 18
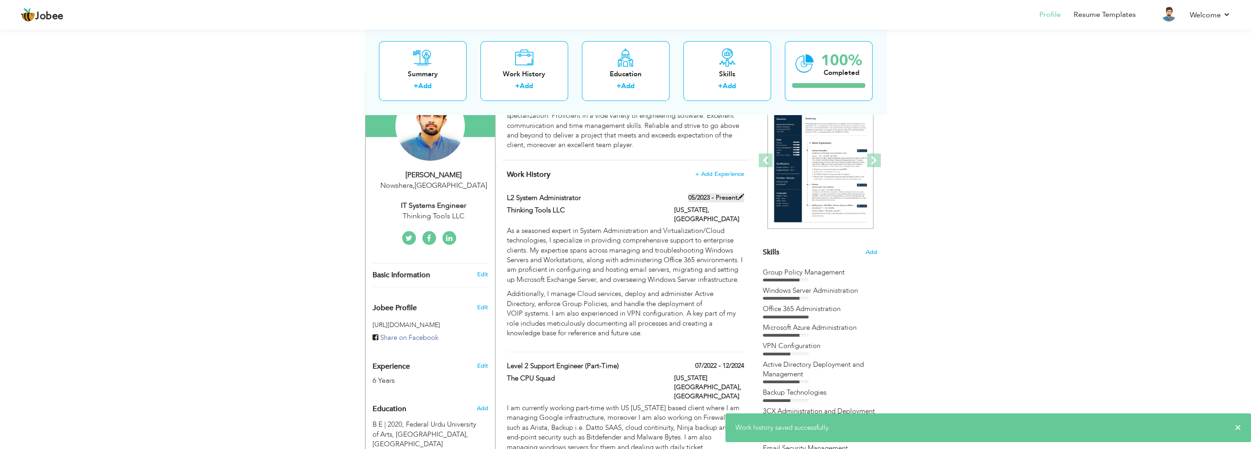
click at [736, 193] on label "05/2023 - Present" at bounding box center [716, 197] width 56 height 9
type input "L2 System Administrator"
type input "Thinking Tools LLC"
type input "05/2023"
type input "[US_STATE]"
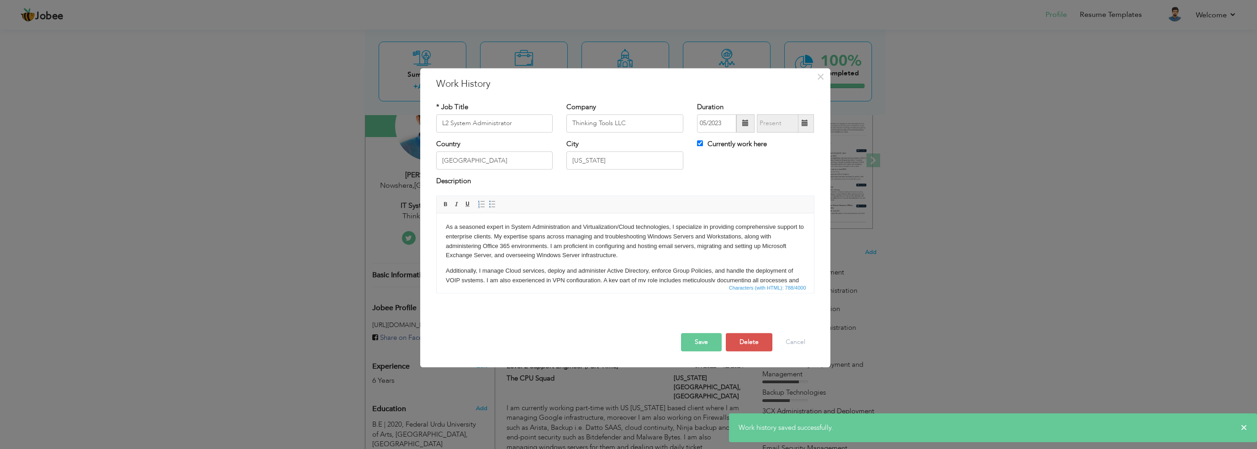
click at [760, 143] on label "Currently work here" at bounding box center [732, 144] width 70 height 10
click at [703, 143] on input "Currently work here" at bounding box center [700, 143] width 6 height 6
checkbox input "false"
click at [807, 123] on span at bounding box center [805, 123] width 6 height 6
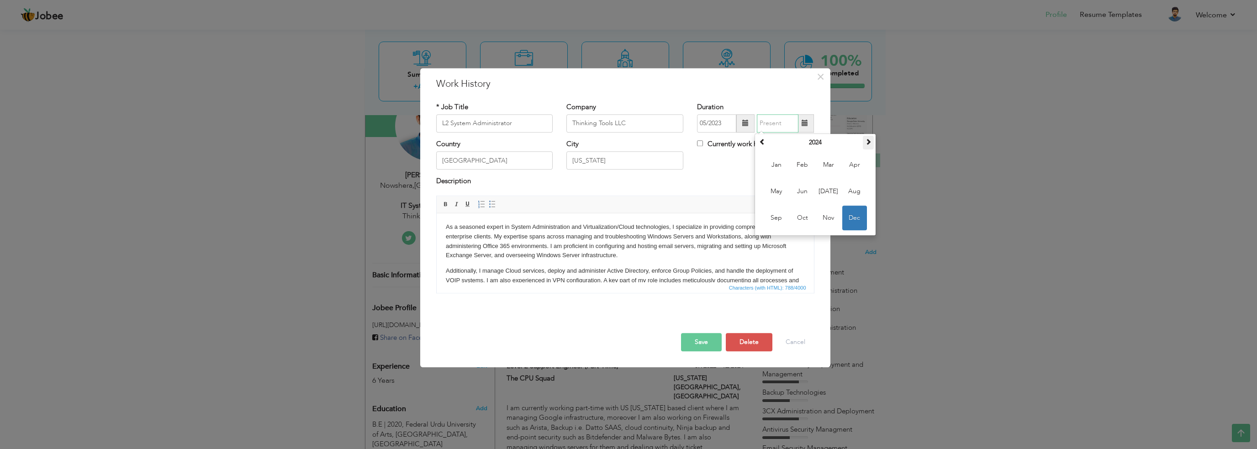
click at [866, 138] on th at bounding box center [868, 143] width 11 height 14
click at [831, 179] on span "[DATE]" at bounding box center [829, 191] width 25 height 25
type input "07/2025"
click at [703, 343] on button "Save" at bounding box center [701, 342] width 41 height 18
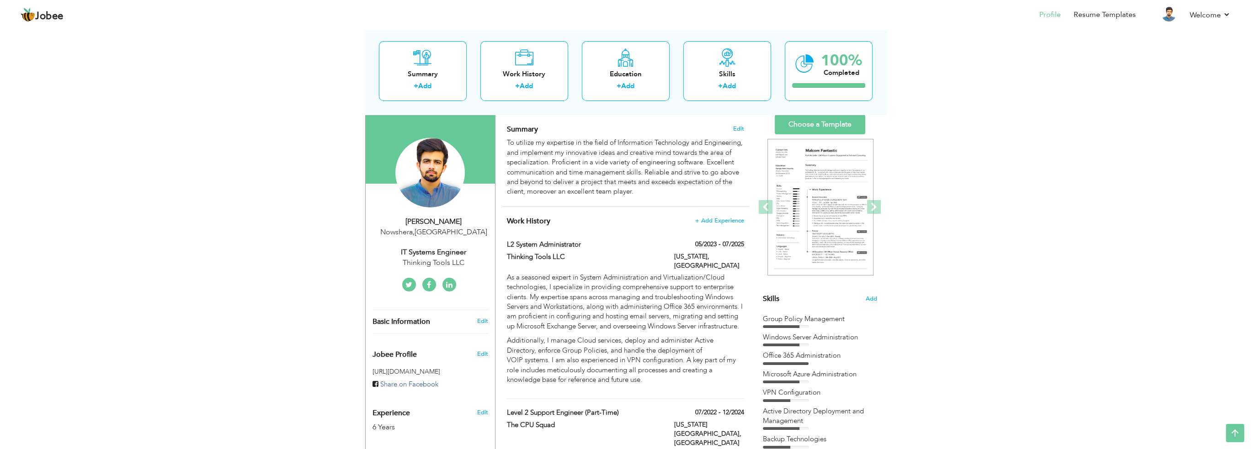
scroll to position [0, 0]
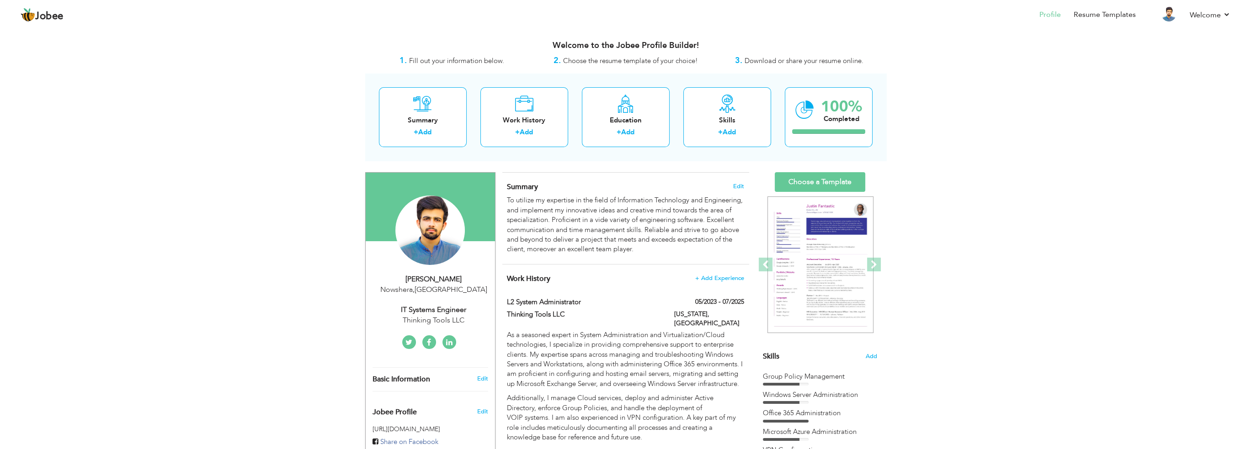
click at [436, 305] on div "IT Systems Engineer" at bounding box center [433, 310] width 122 height 11
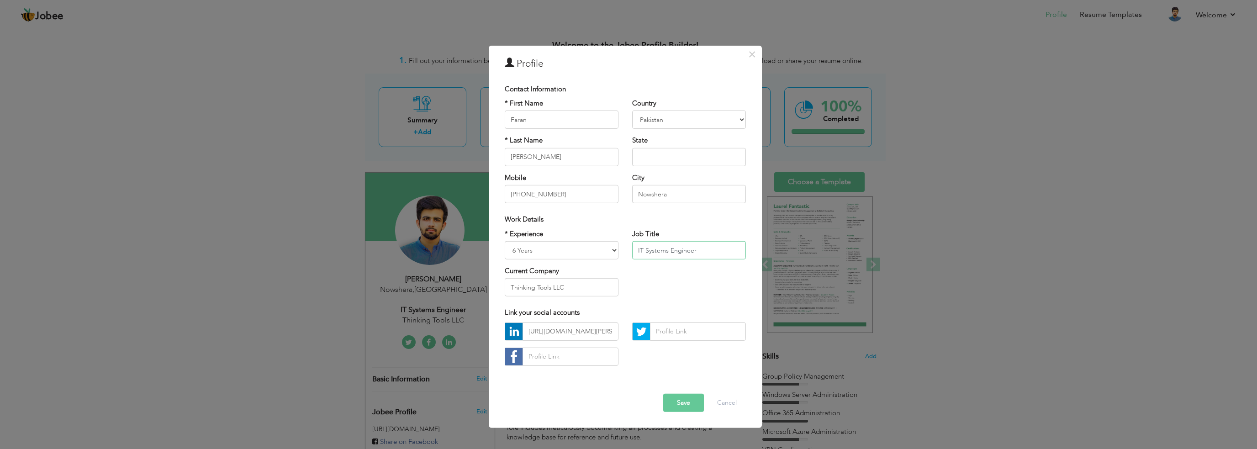
drag, startPoint x: 646, startPoint y: 249, endPoint x: 613, endPoint y: 249, distance: 32.4
click at [613, 249] on div "* Experience Entry Level Less than 1 Year 1 Year 2 Years 3 Years 4 Years 5 Year…" at bounding box center [625, 266] width 255 height 74
click at [675, 244] on input "L2 IT Systems Engineer" at bounding box center [689, 250] width 114 height 18
type input "L2 IT System Engineer"
click at [677, 407] on button "Save" at bounding box center [683, 403] width 41 height 18
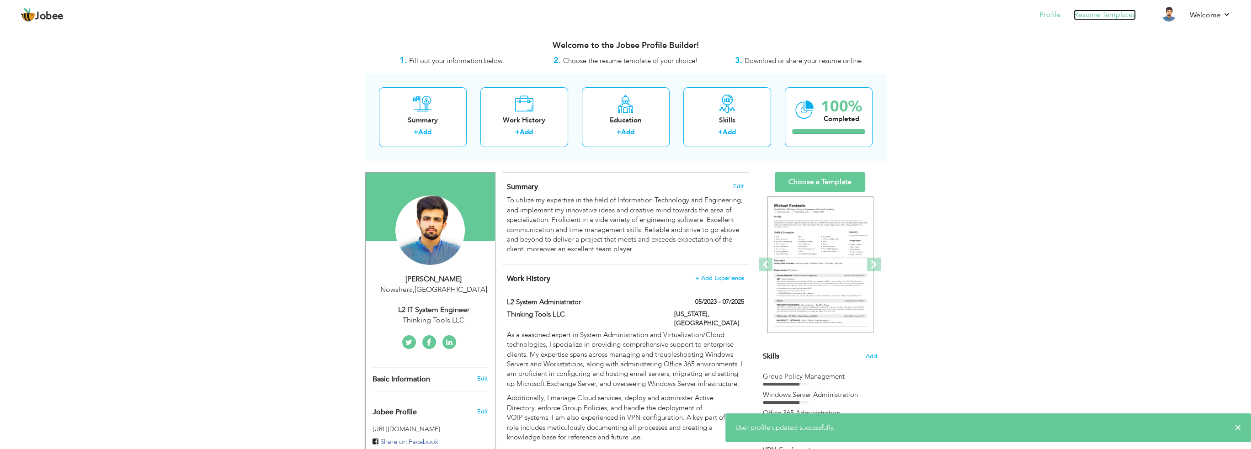
click at [1094, 16] on link "Resume Templates" at bounding box center [1104, 15] width 62 height 11
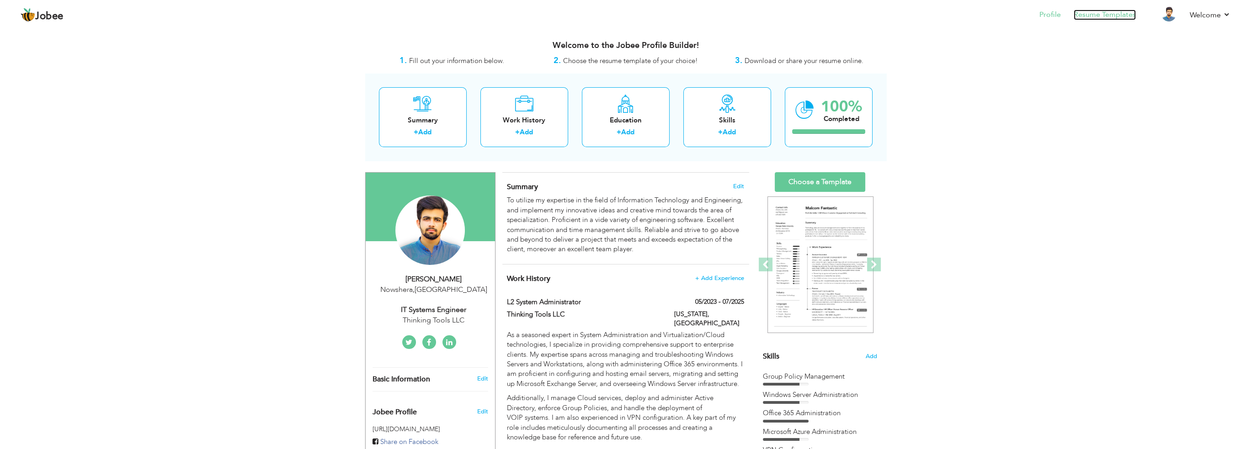
click at [1097, 11] on link "Resume Templates" at bounding box center [1104, 15] width 62 height 11
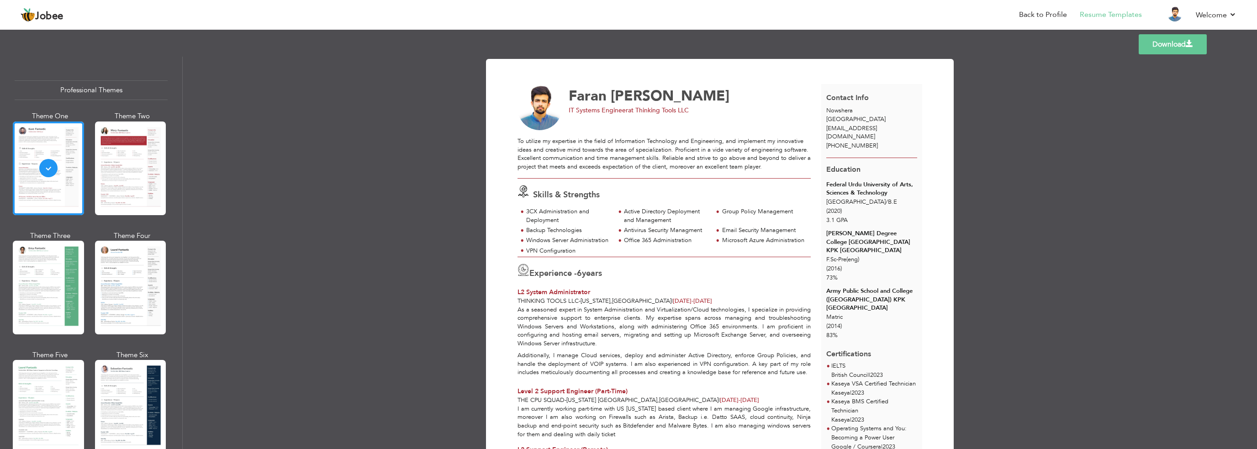
click at [1161, 38] on link "Download" at bounding box center [1173, 44] width 68 height 20
click at [1165, 41] on link "Download" at bounding box center [1173, 44] width 68 height 20
click at [1174, 47] on link "Download" at bounding box center [1173, 44] width 68 height 20
click at [1042, 11] on link "Back to Profile" at bounding box center [1043, 15] width 48 height 11
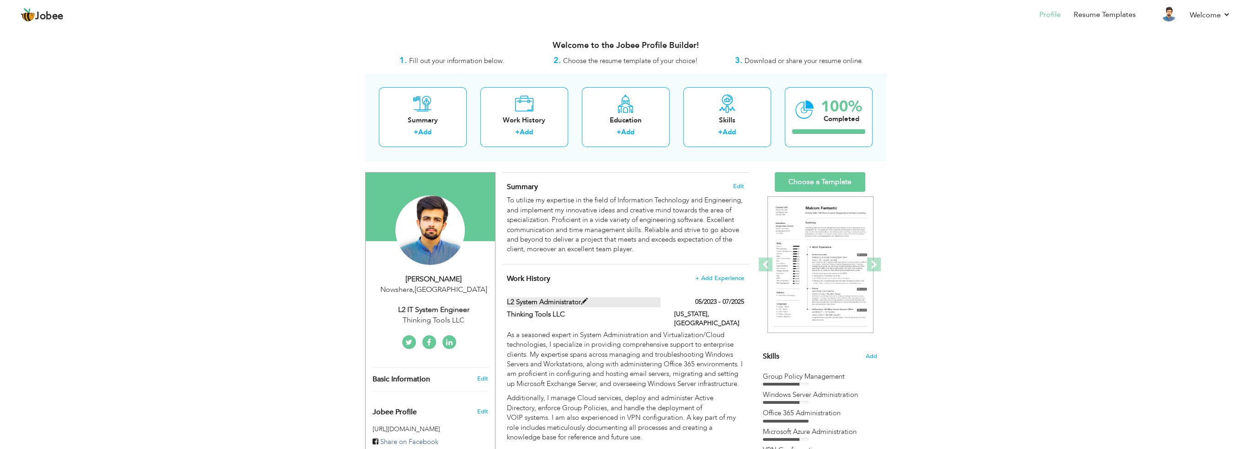
click at [580, 299] on label "L2 System Administrator" at bounding box center [584, 302] width 154 height 10
type input "L2 System Administrator"
type input "Thinking Tools LLC"
type input "05/2023"
type input "07/2025"
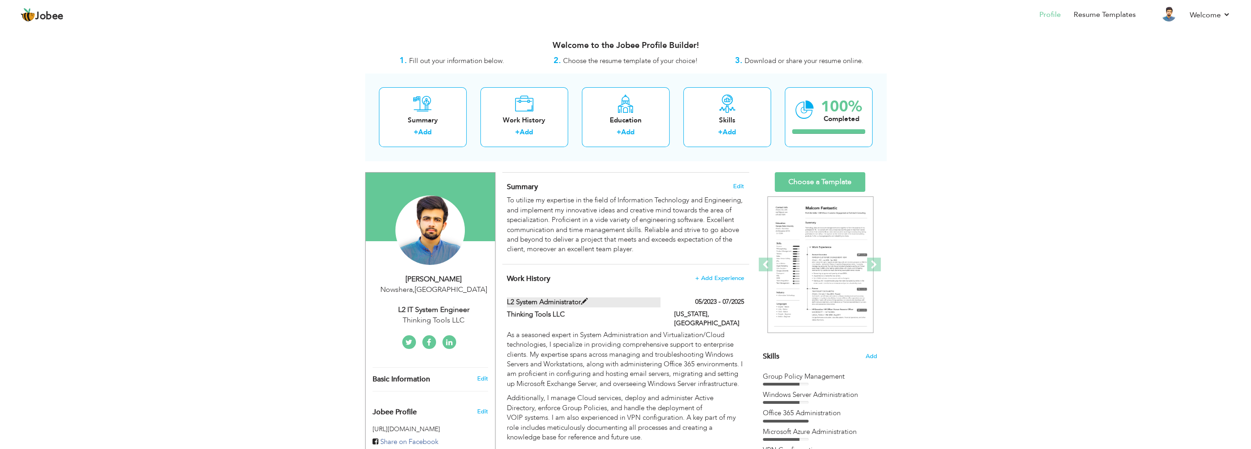
type input "[GEOGRAPHIC_DATA]"
type input "[US_STATE]"
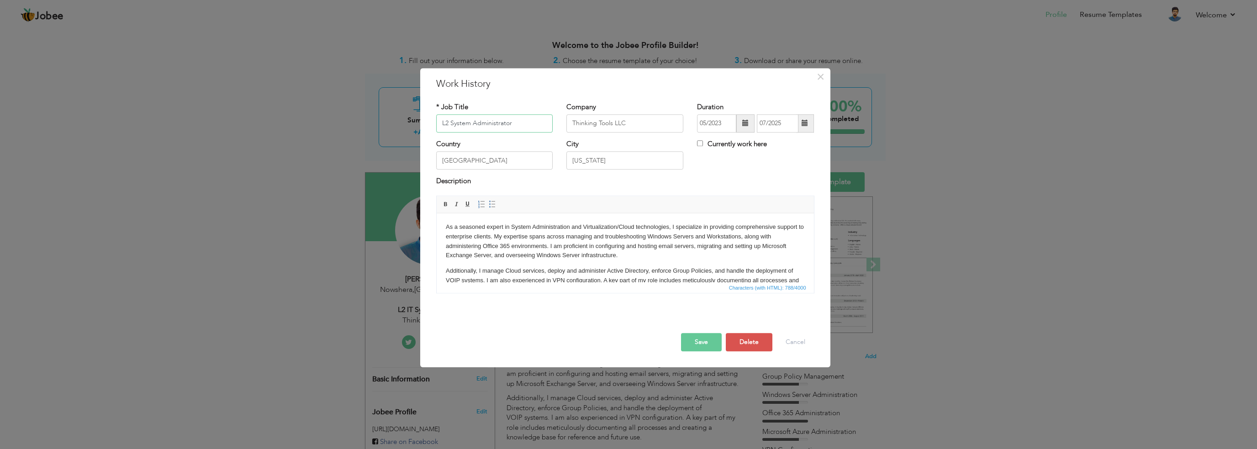
click at [446, 120] on input "L2 System Administrator" at bounding box center [494, 123] width 117 height 18
type input "L3 System Administrator"
click at [755, 148] on label "Currently work here" at bounding box center [732, 144] width 70 height 10
click at [703, 146] on input "Currently work here" at bounding box center [700, 143] width 6 height 6
checkbox input "true"
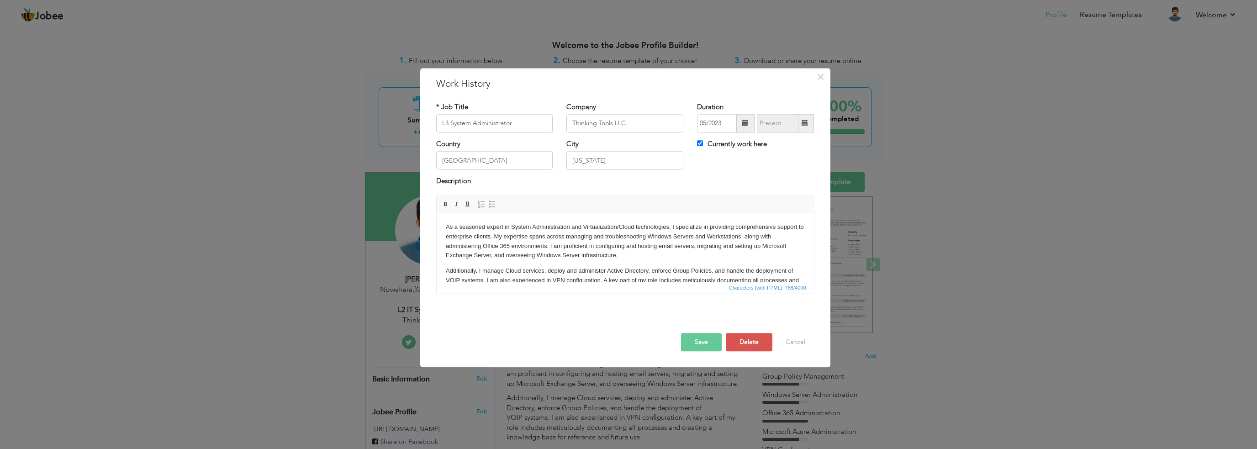
click at [708, 338] on button "Save" at bounding box center [701, 342] width 41 height 18
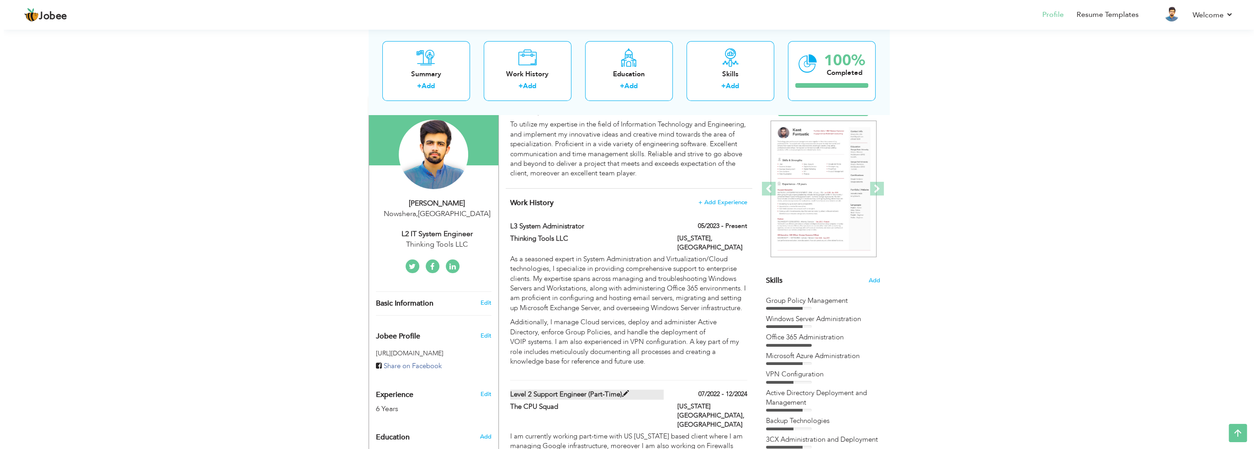
scroll to position [152, 0]
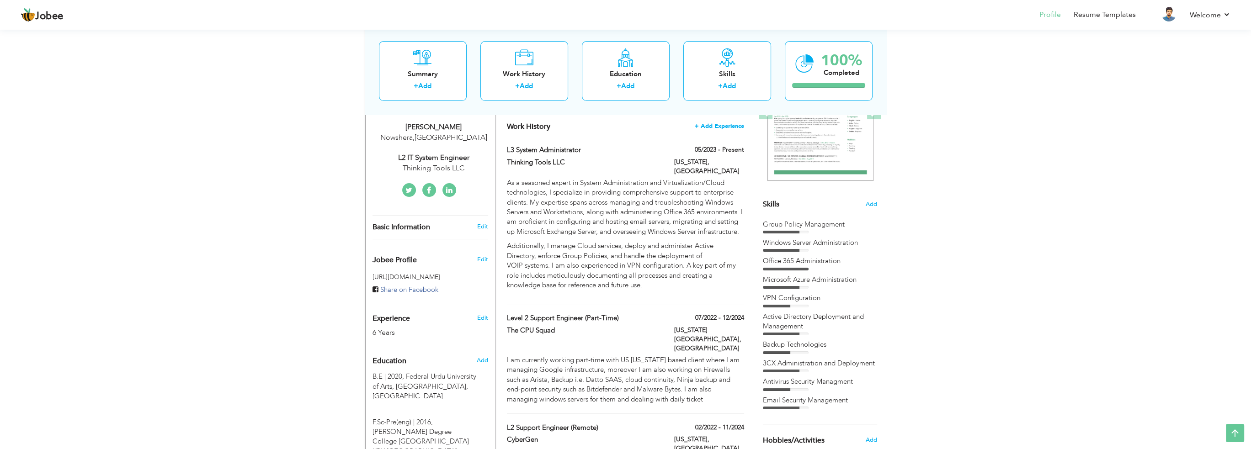
click at [728, 124] on span "+ Add Experience" at bounding box center [719, 126] width 49 height 6
checkbox input "false"
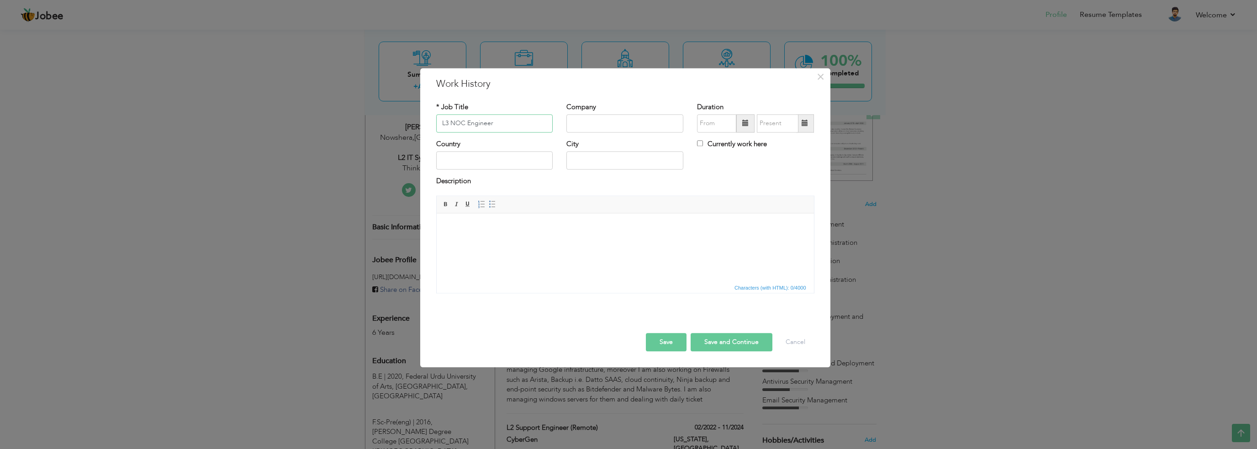
type input "L3 NOC Engineer"
click at [596, 118] on input "text" at bounding box center [625, 123] width 117 height 18
type input "Pantheon Global IT"
click at [745, 124] on span at bounding box center [746, 123] width 6 height 6
click at [743, 192] on span "2025" at bounding box center [745, 191] width 25 height 25
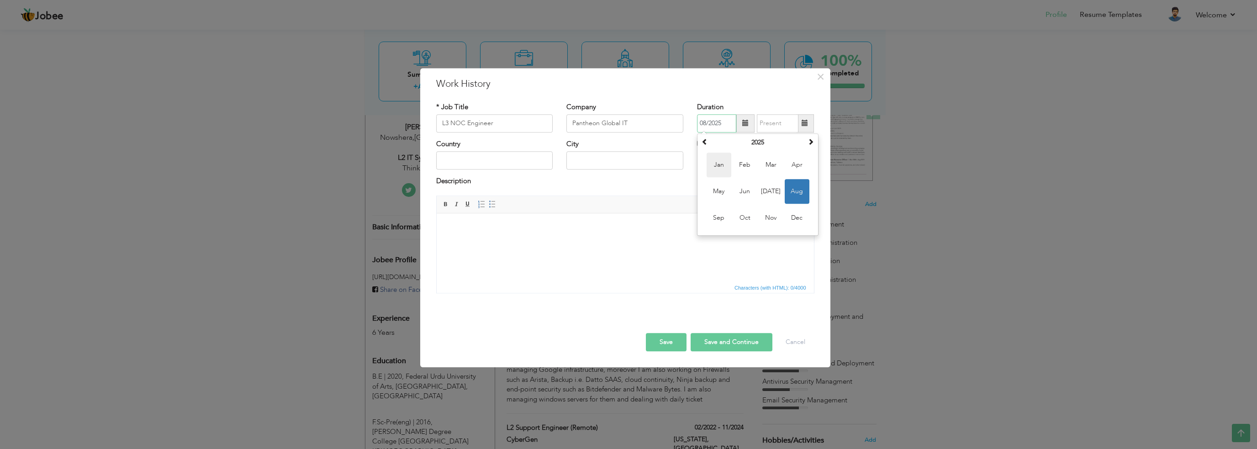
click at [718, 171] on span "Jan" at bounding box center [719, 165] width 25 height 25
type input "01/2025"
click at [759, 142] on label "Currently work here" at bounding box center [732, 144] width 70 height 10
click at [703, 142] on input "Currently work here" at bounding box center [700, 143] width 6 height 6
checkbox input "true"
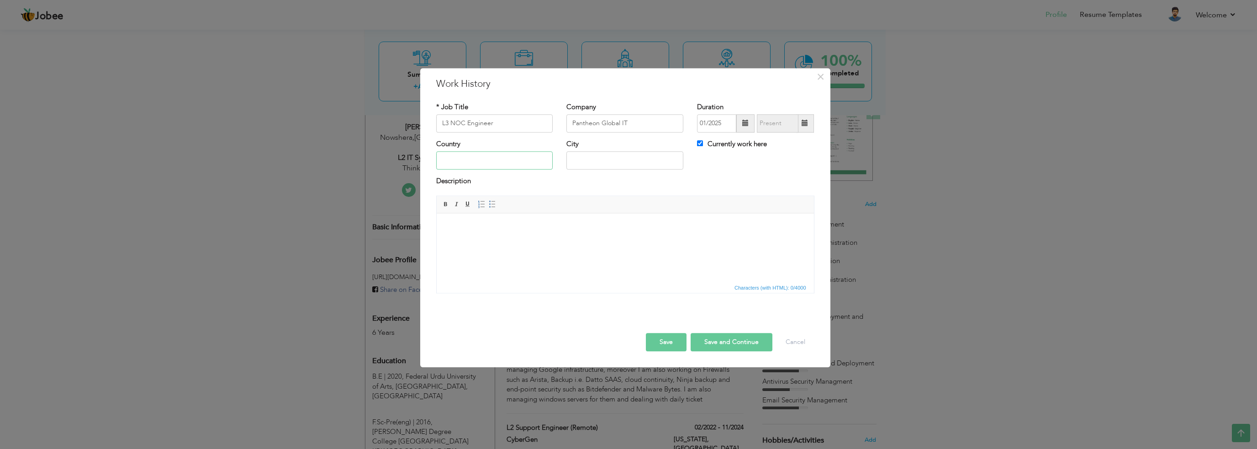
click at [484, 167] on input "text" at bounding box center [494, 161] width 117 height 18
type input "United Stated"
click at [521, 122] on input "L3 NOC Engineer" at bounding box center [494, 123] width 117 height 18
type input "L3 NOC Engineer (Remote)"
click at [605, 168] on input "text" at bounding box center [625, 161] width 117 height 18
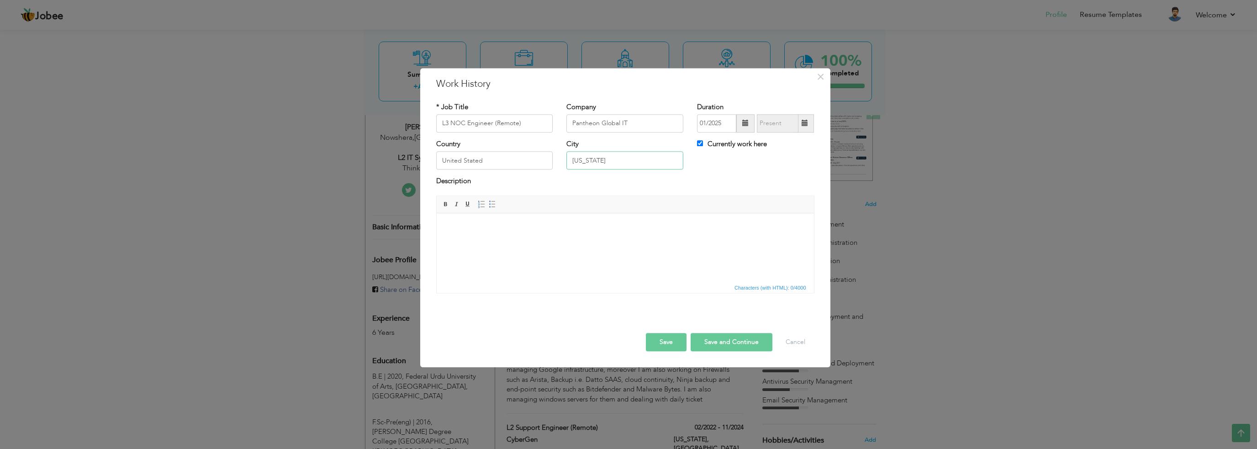
type input "[US_STATE]"
click at [572, 225] on body at bounding box center [625, 228] width 359 height 10
